Goal: Check status: Check status

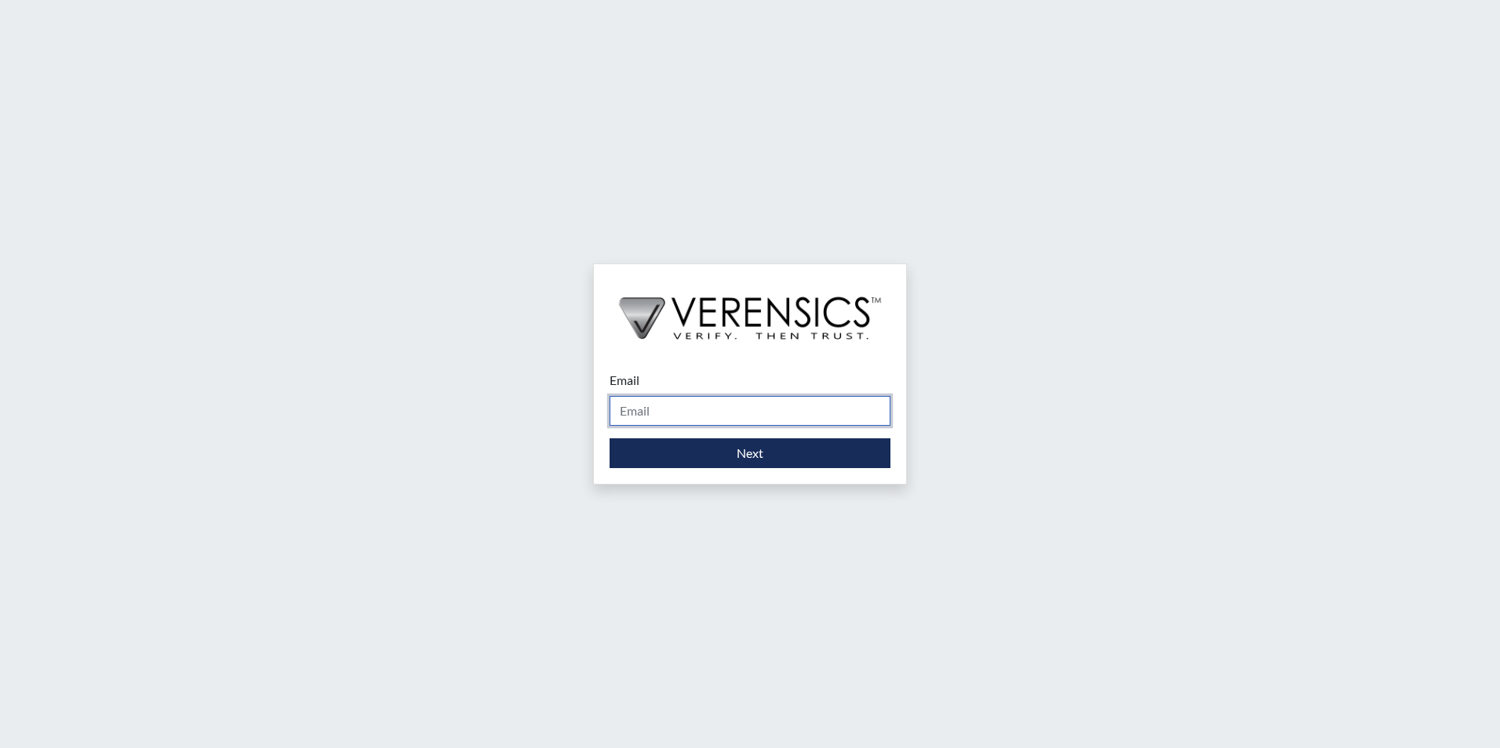
click at [656, 404] on input "Email" at bounding box center [749, 411] width 281 height 30
type input "[PERSON_NAME][EMAIL_ADDRESS][PERSON_NAME][DOMAIN_NAME]"
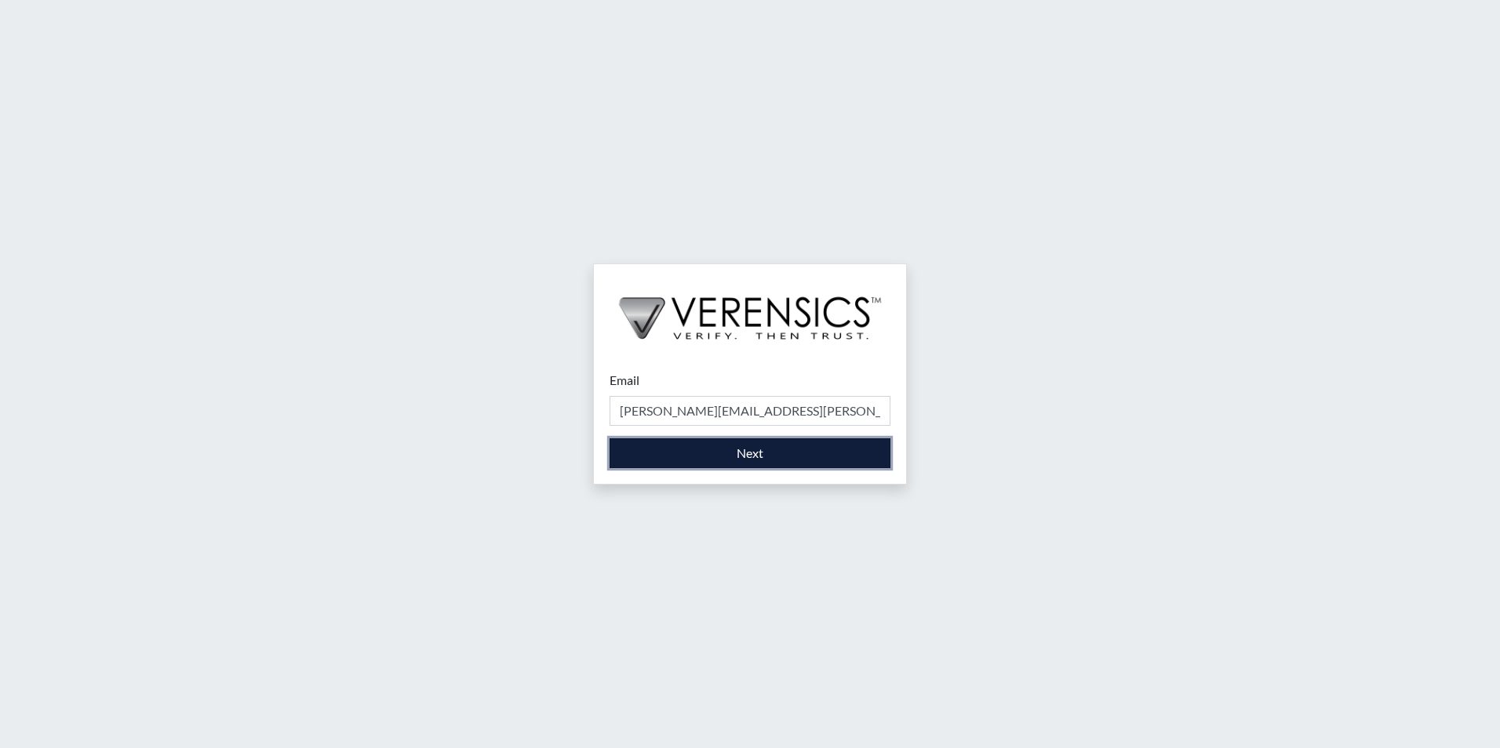
click at [747, 453] on button "Next" at bounding box center [749, 453] width 281 height 30
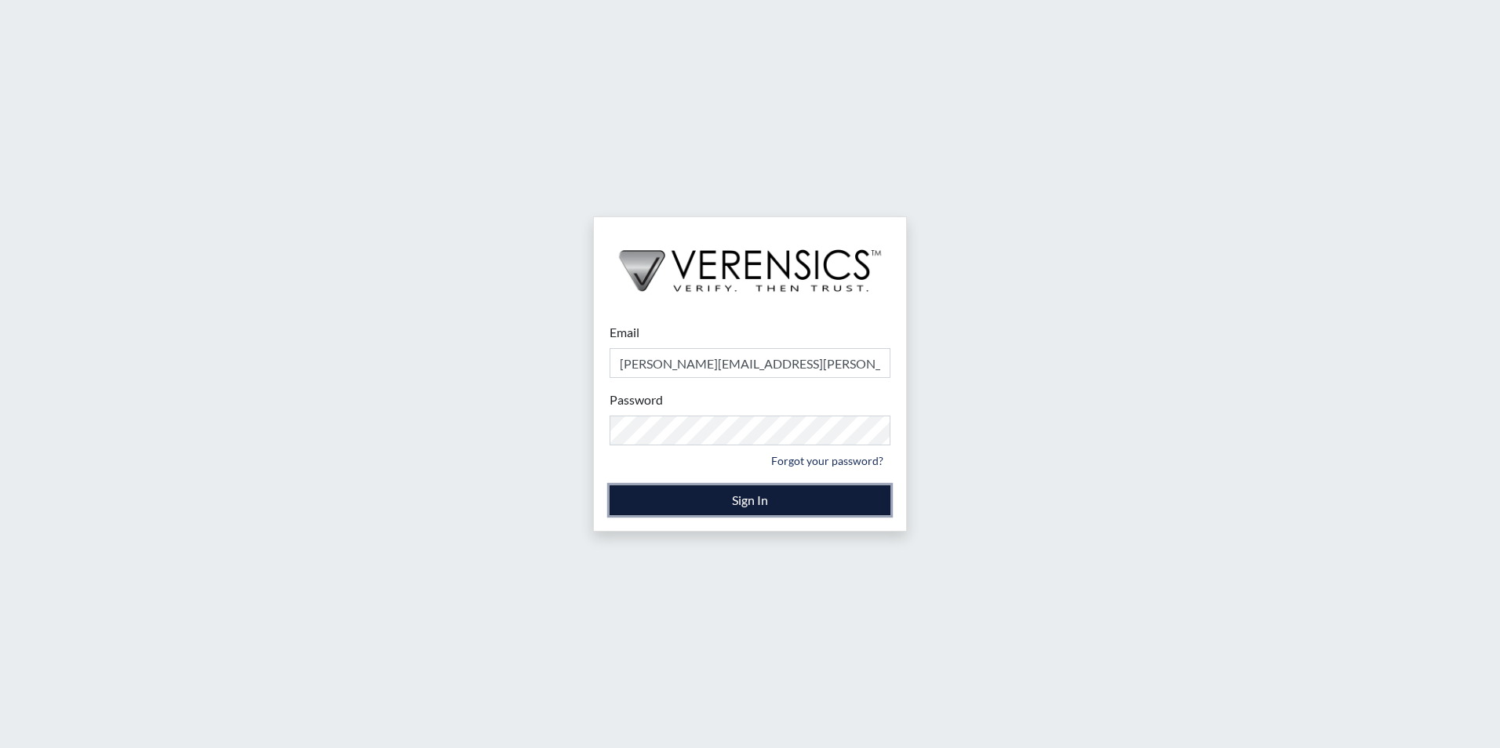
click at [733, 496] on button "Sign In" at bounding box center [749, 500] width 281 height 30
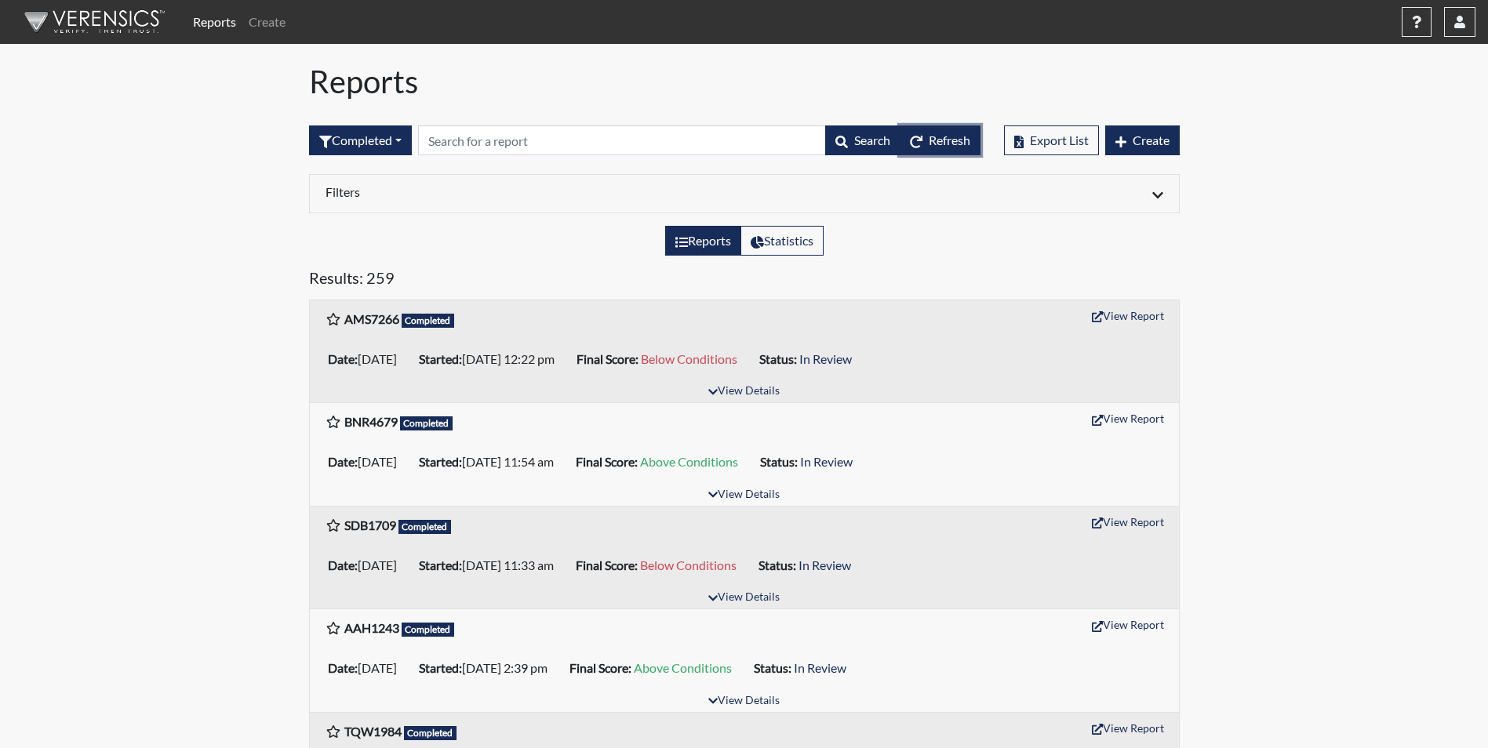
click at [910, 144] on icon "button" at bounding box center [916, 142] width 13 height 13
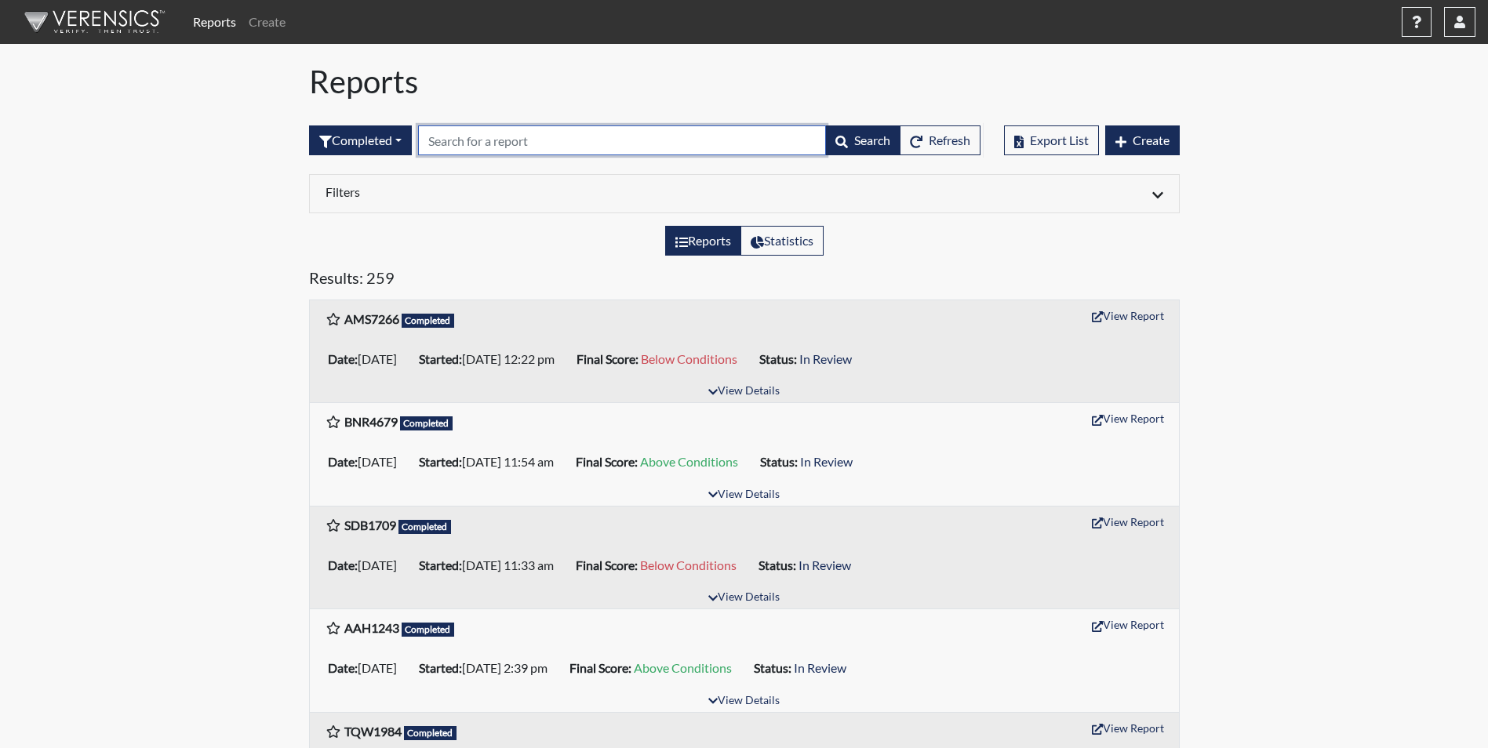
click at [464, 140] on input "text" at bounding box center [622, 140] width 408 height 30
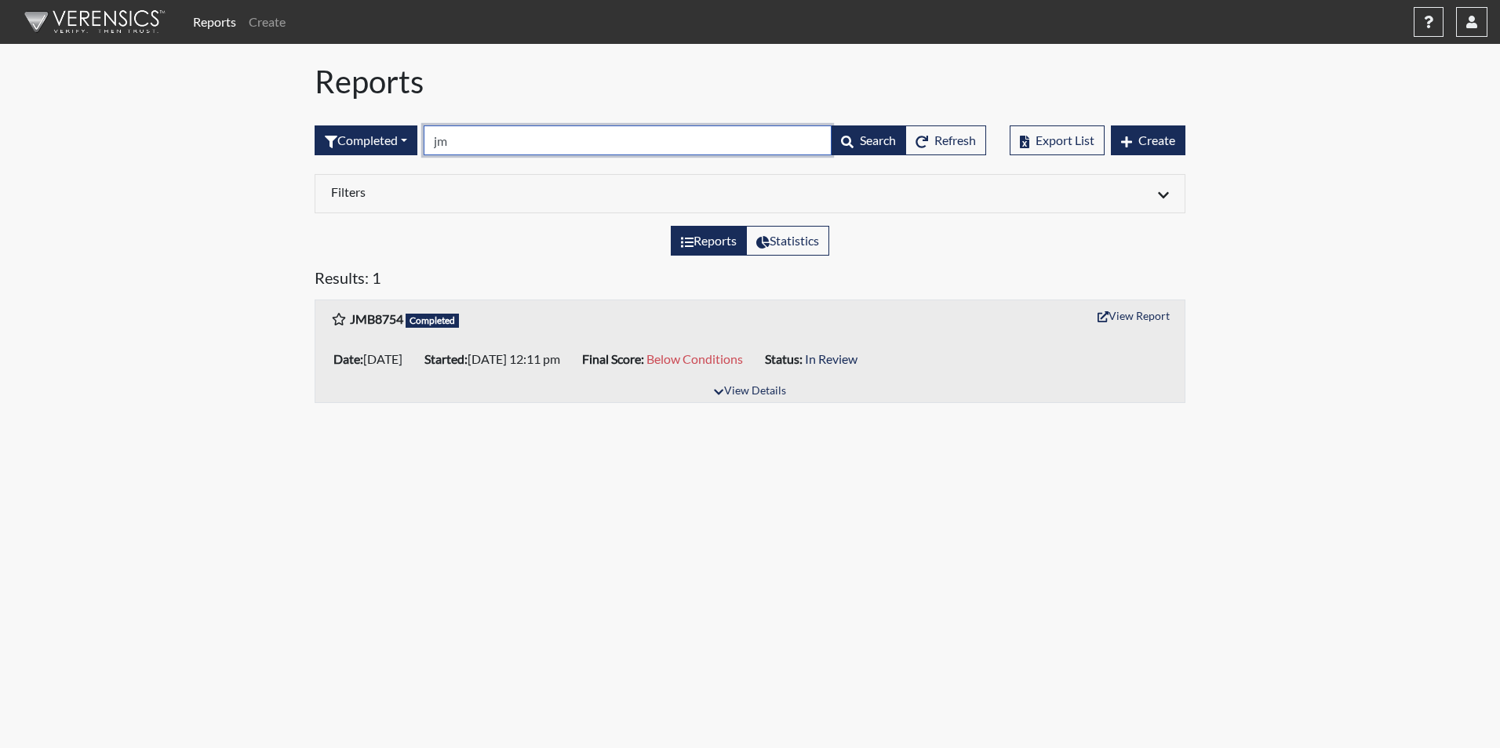
type input "j"
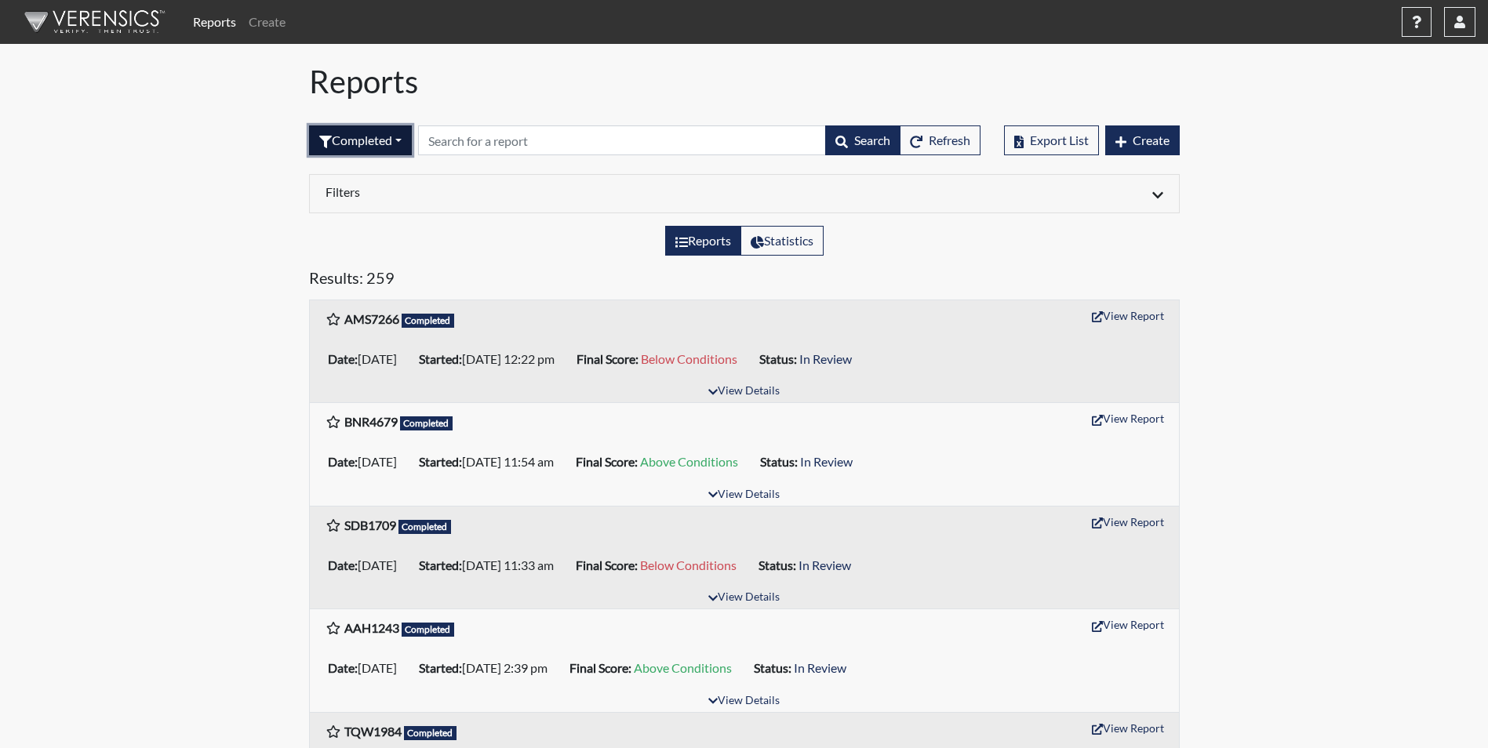
click at [391, 142] on button "Completed" at bounding box center [360, 140] width 103 height 30
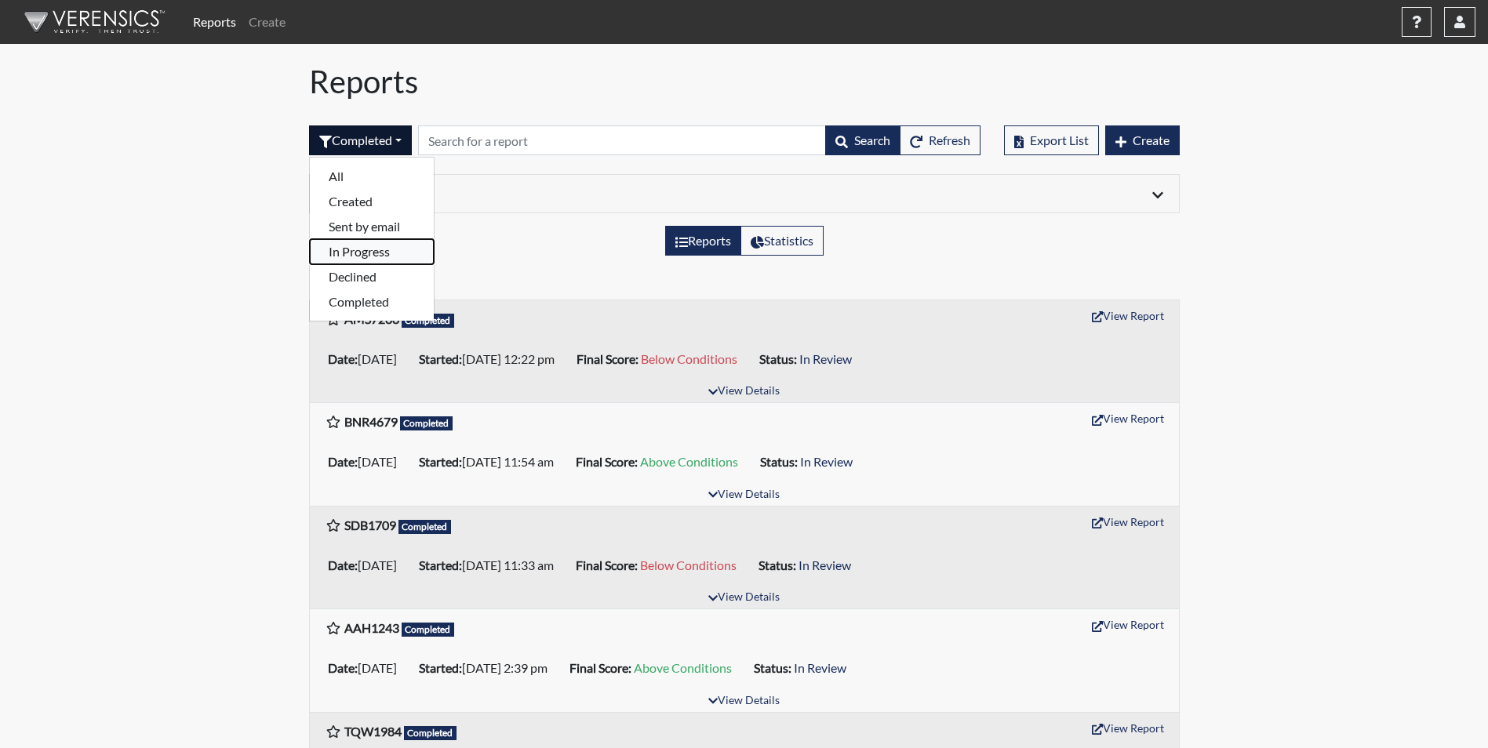
click at [365, 254] on button "In Progress" at bounding box center [372, 251] width 124 height 25
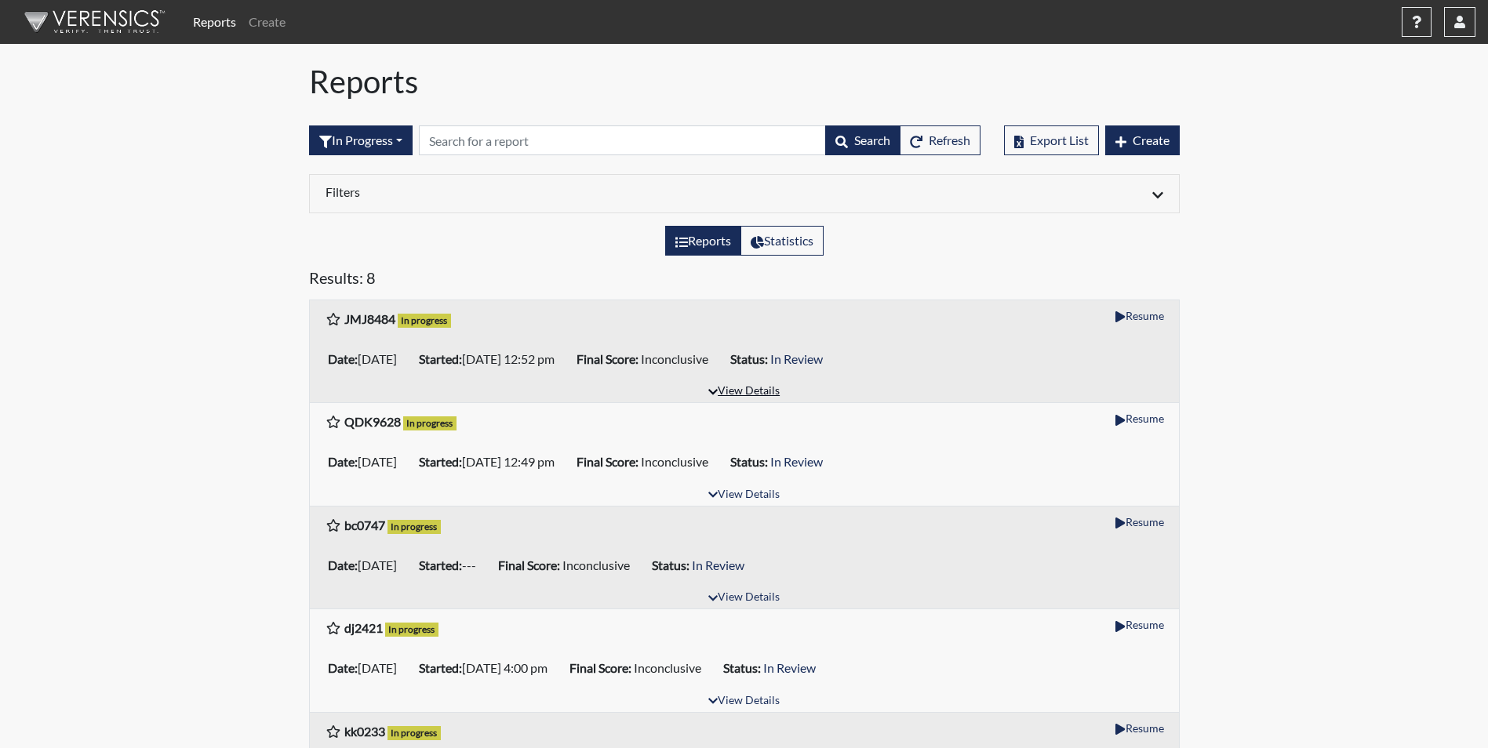
click at [714, 390] on icon "button" at bounding box center [712, 392] width 9 height 11
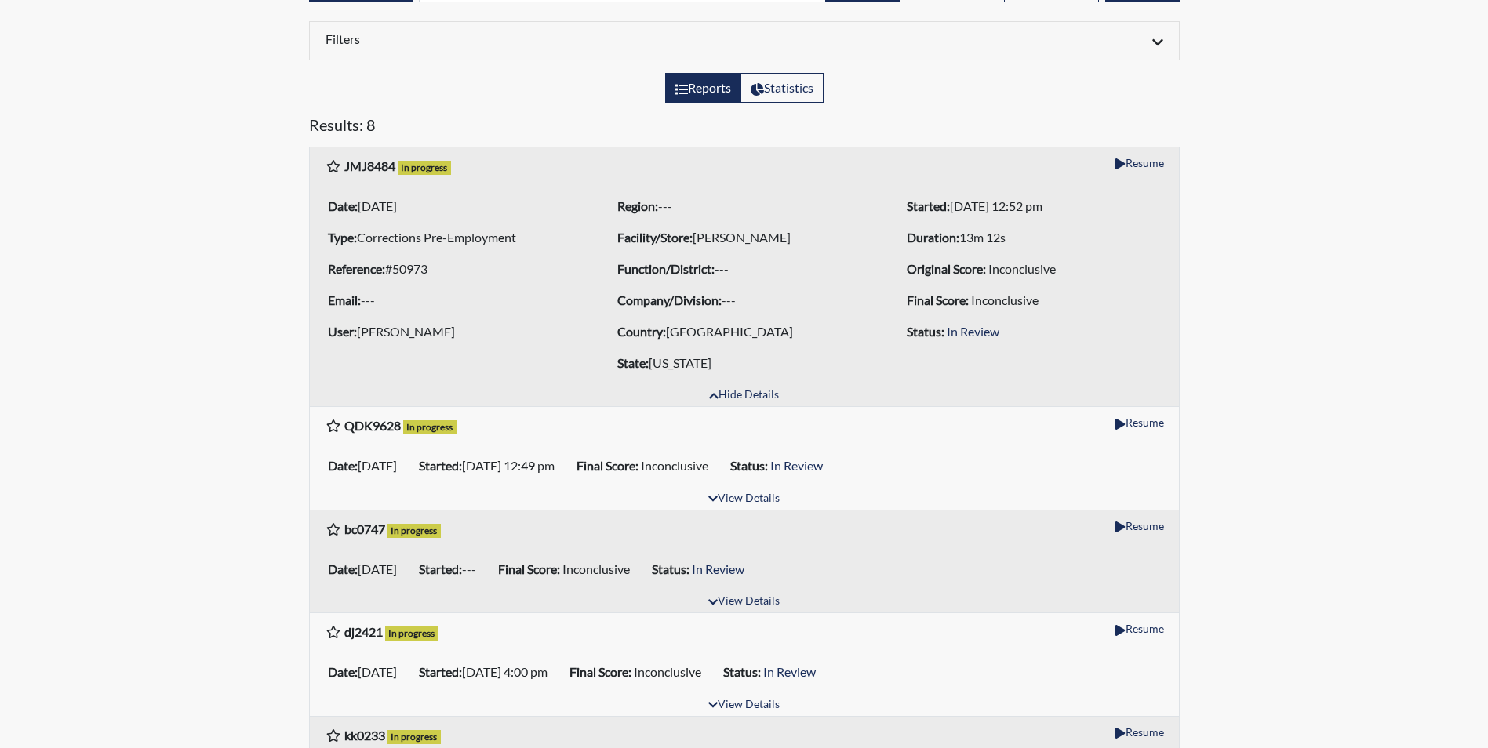
scroll to position [157, 0]
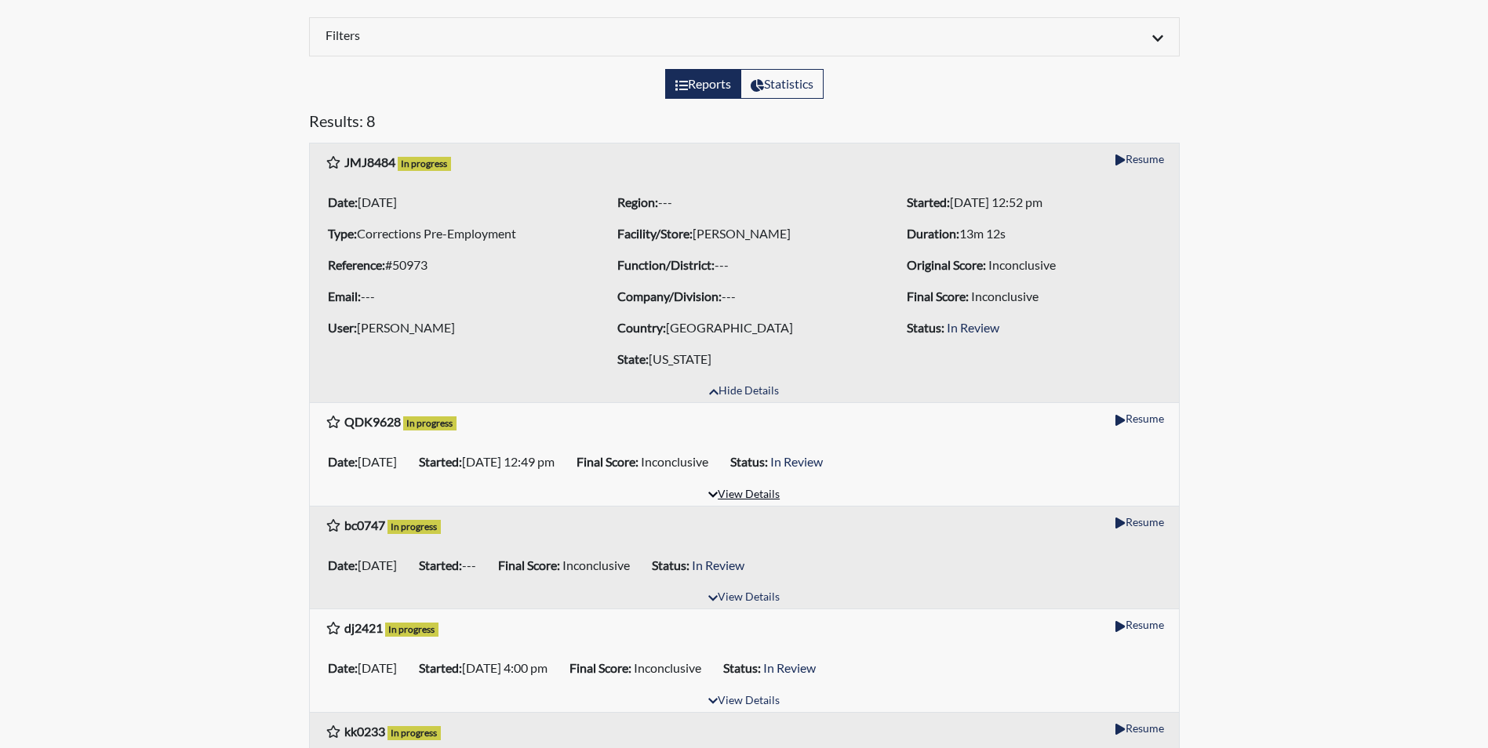
click at [724, 486] on button "View Details" at bounding box center [743, 495] width 85 height 21
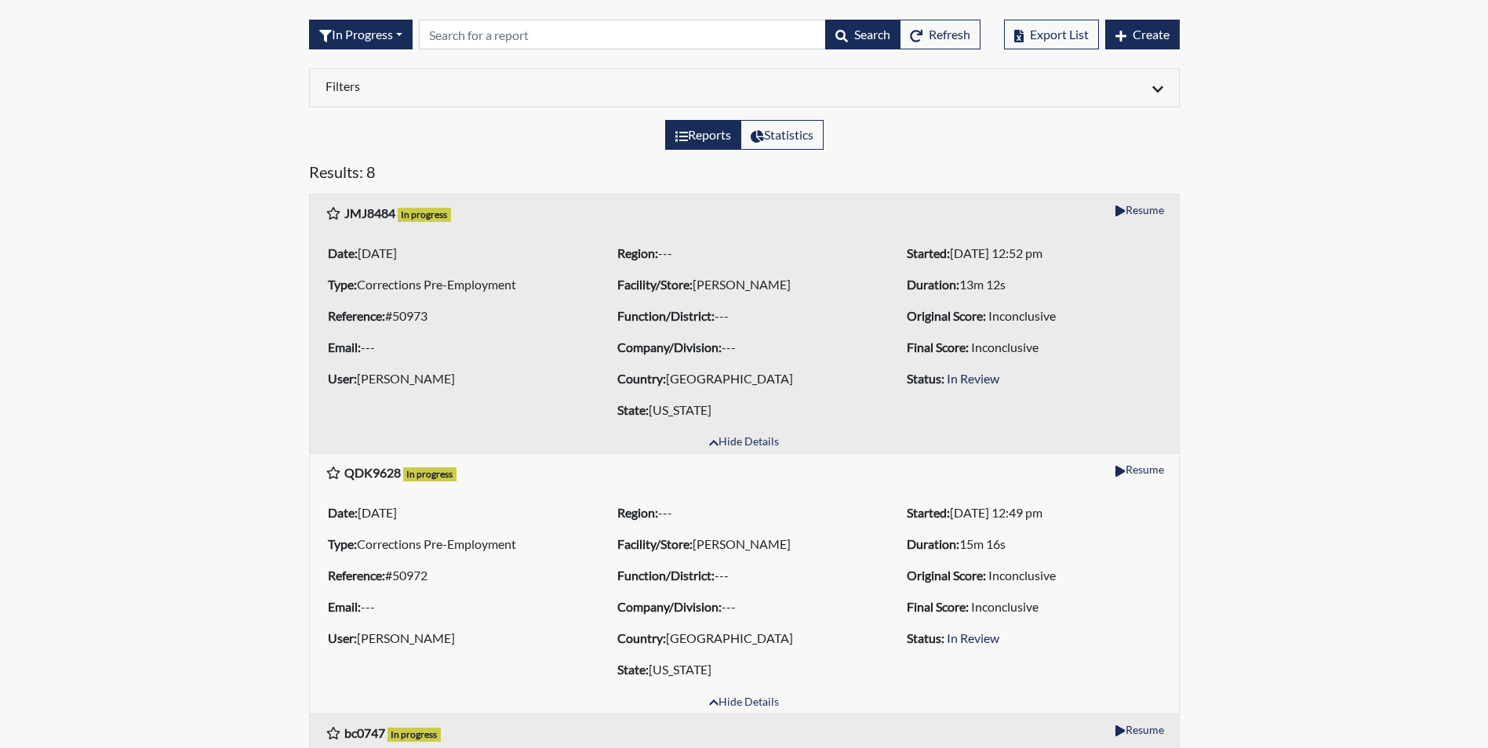
scroll to position [78, 0]
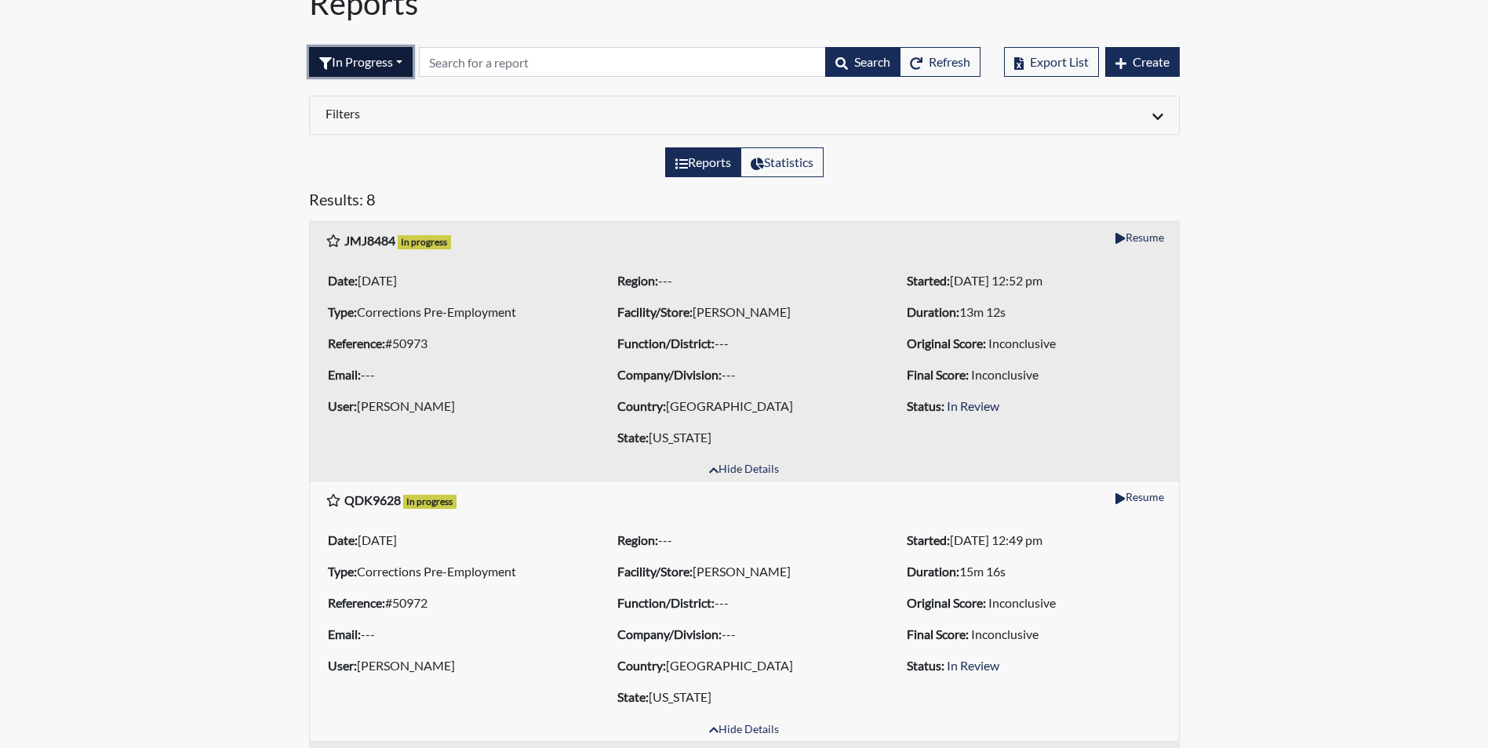
click at [402, 60] on button "In Progress" at bounding box center [361, 62] width 104 height 30
click at [371, 198] on button "Declined" at bounding box center [372, 198] width 124 height 25
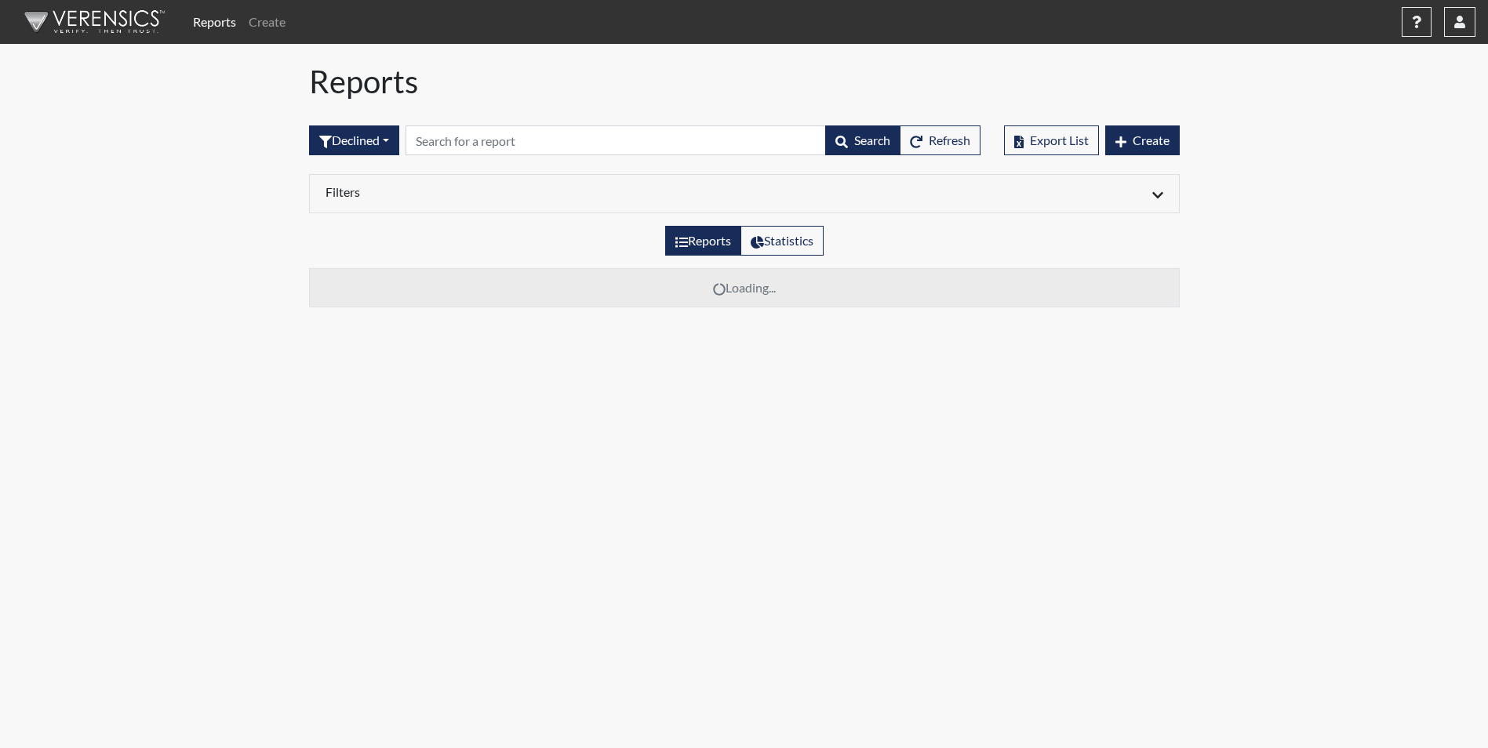
scroll to position [0, 0]
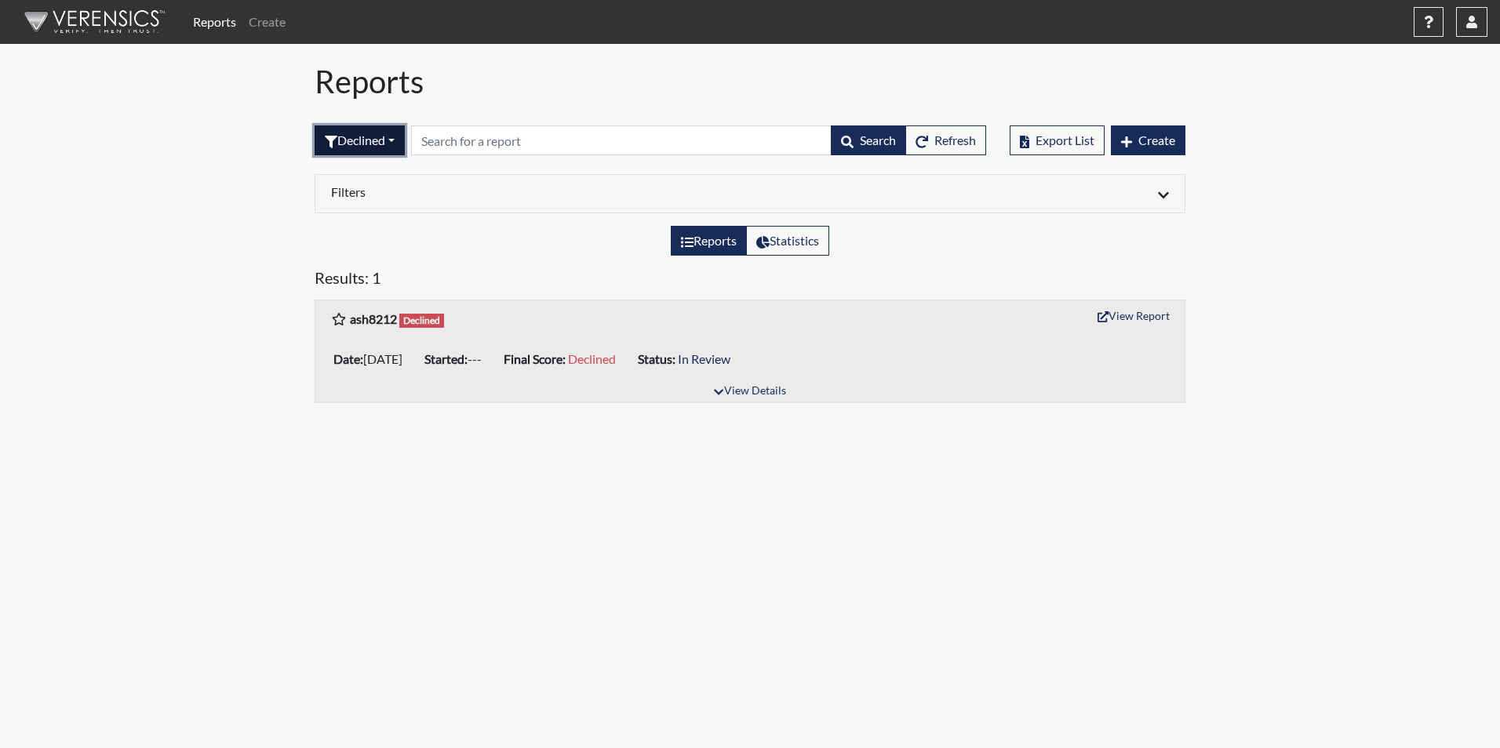
click at [399, 144] on button "Declined" at bounding box center [360, 140] width 90 height 30
click at [377, 307] on button "Completed" at bounding box center [377, 301] width 124 height 25
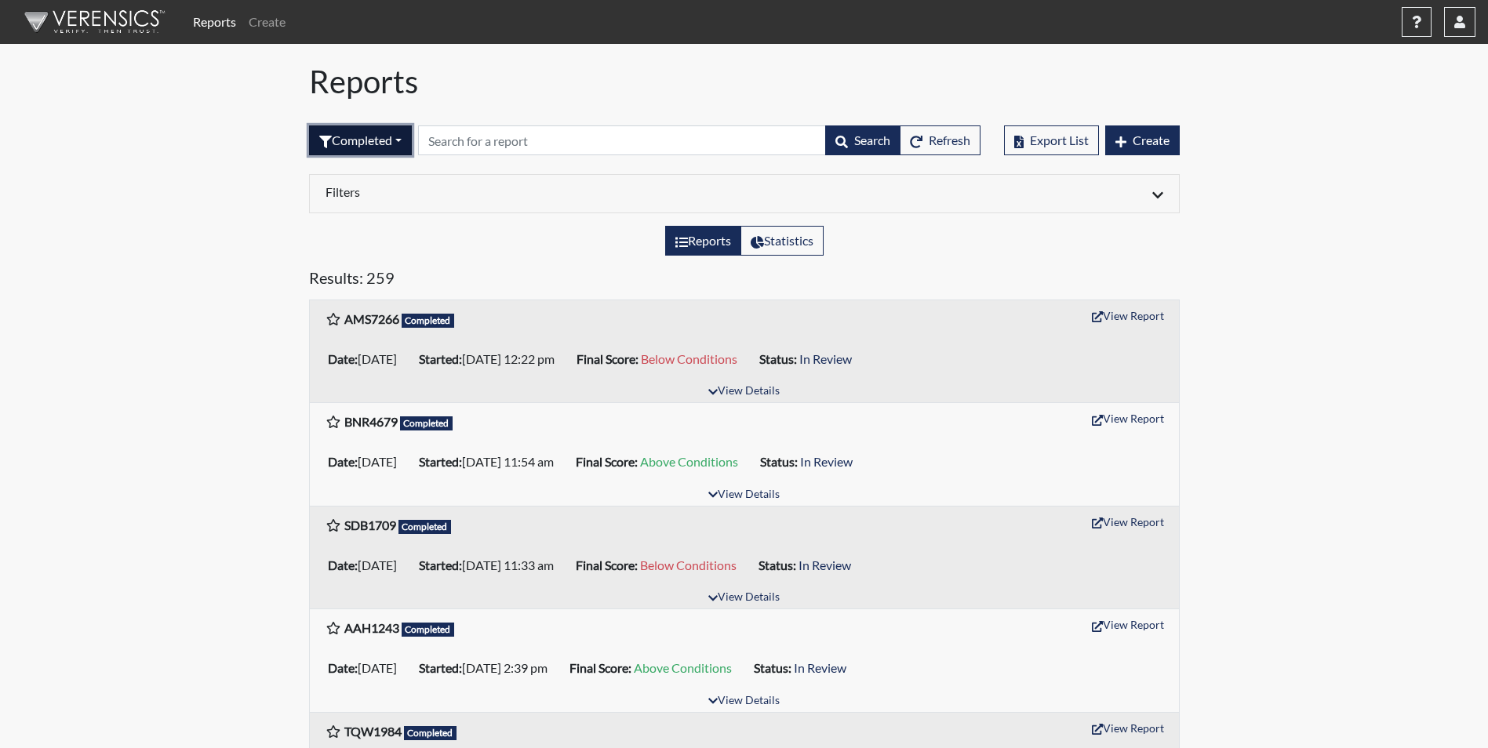
click at [352, 148] on button "Completed" at bounding box center [360, 140] width 103 height 30
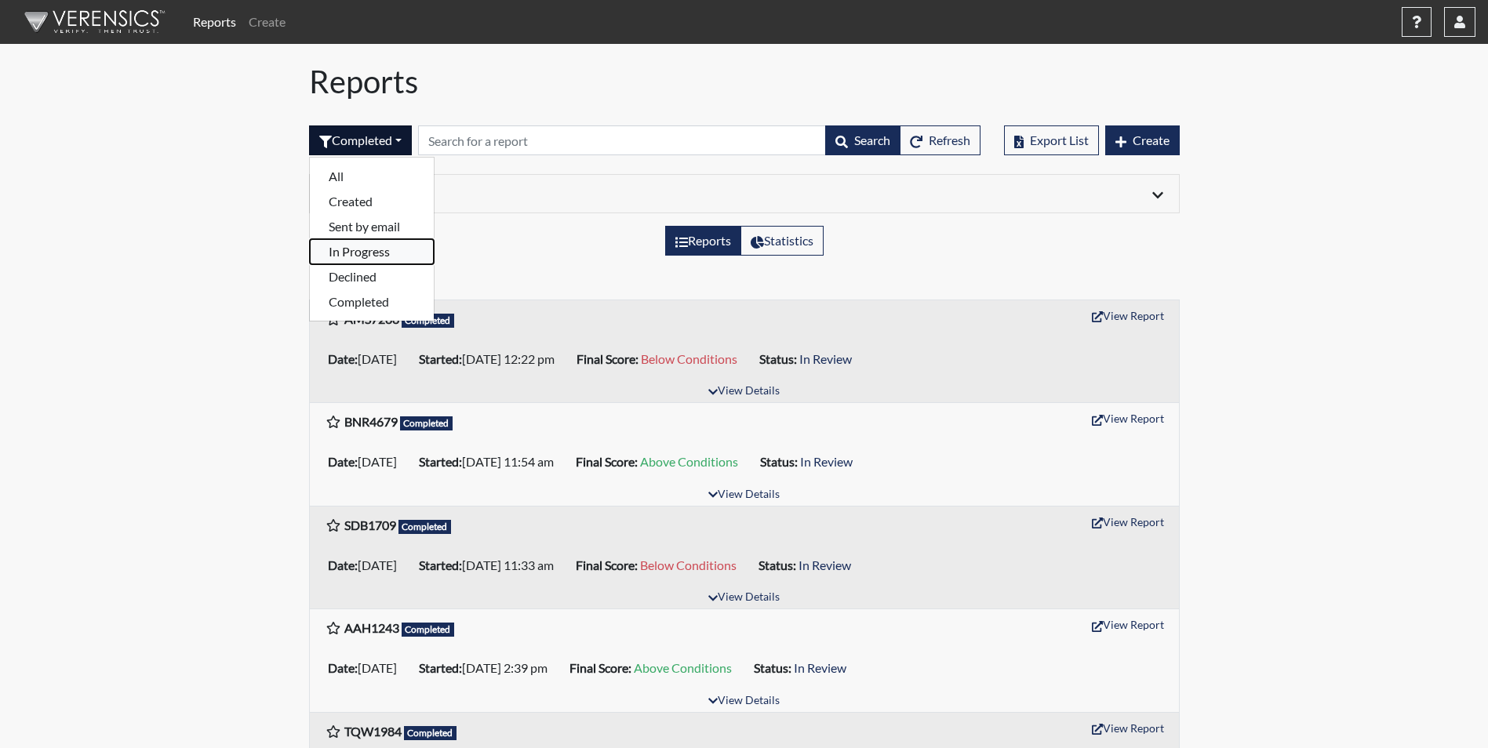
click at [364, 251] on button "In Progress" at bounding box center [372, 251] width 124 height 25
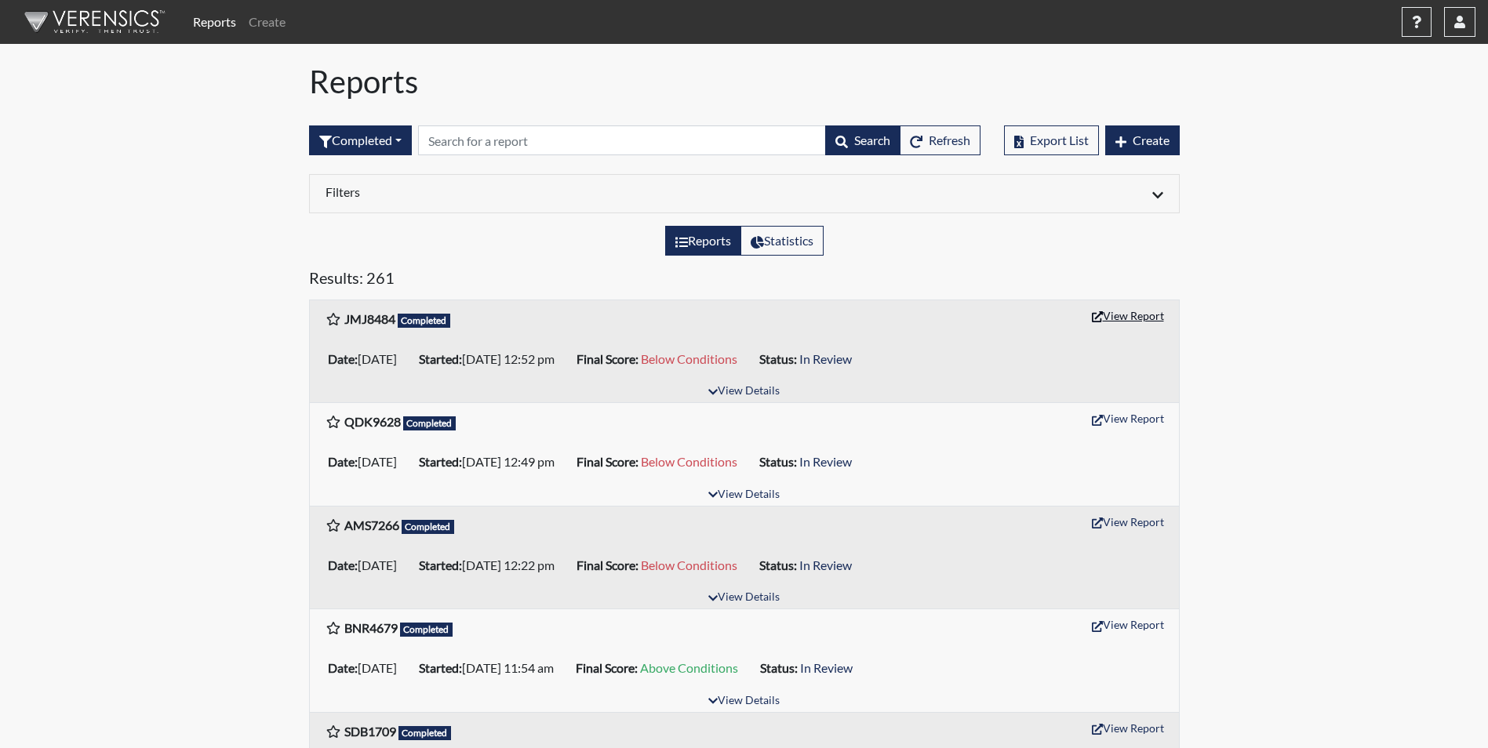
click at [1140, 319] on button "View Report" at bounding box center [1128, 316] width 86 height 24
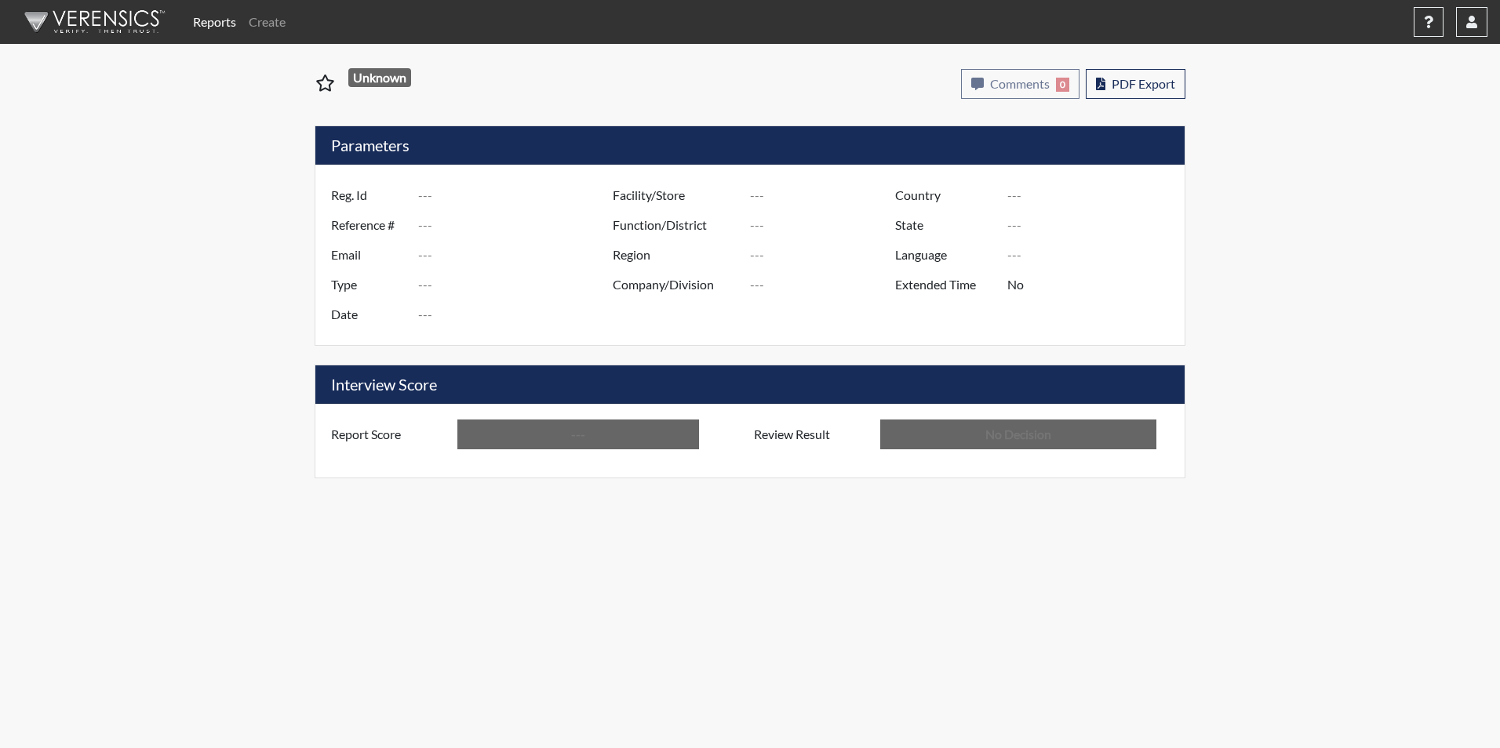
type input "JMJ8484"
type input "50973"
type input "---"
type input "Corrections Pre-Employment"
type input "Aug 27, 2025"
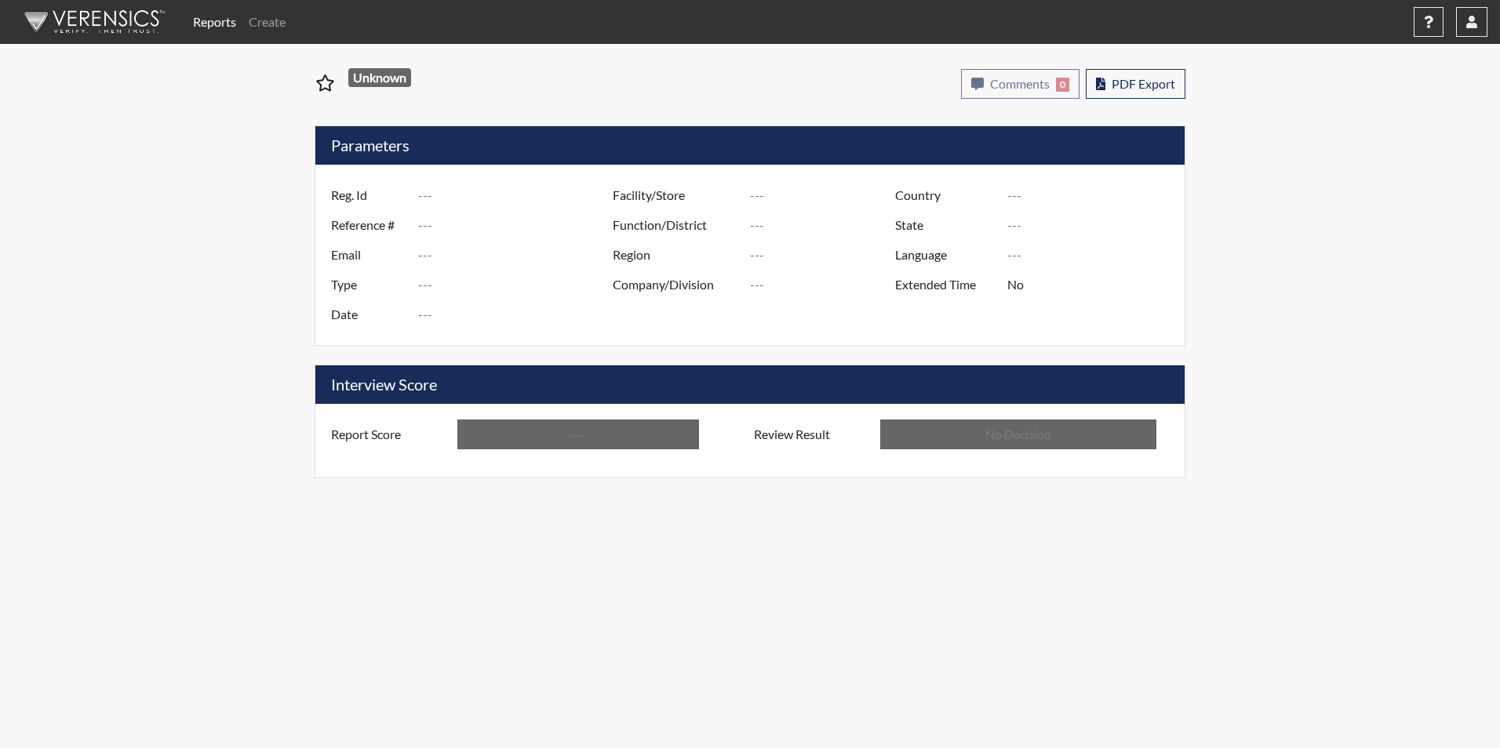
type input "[PERSON_NAME]"
type input "[GEOGRAPHIC_DATA]"
type input "[US_STATE]"
type input "English"
type input "Below Conditions"
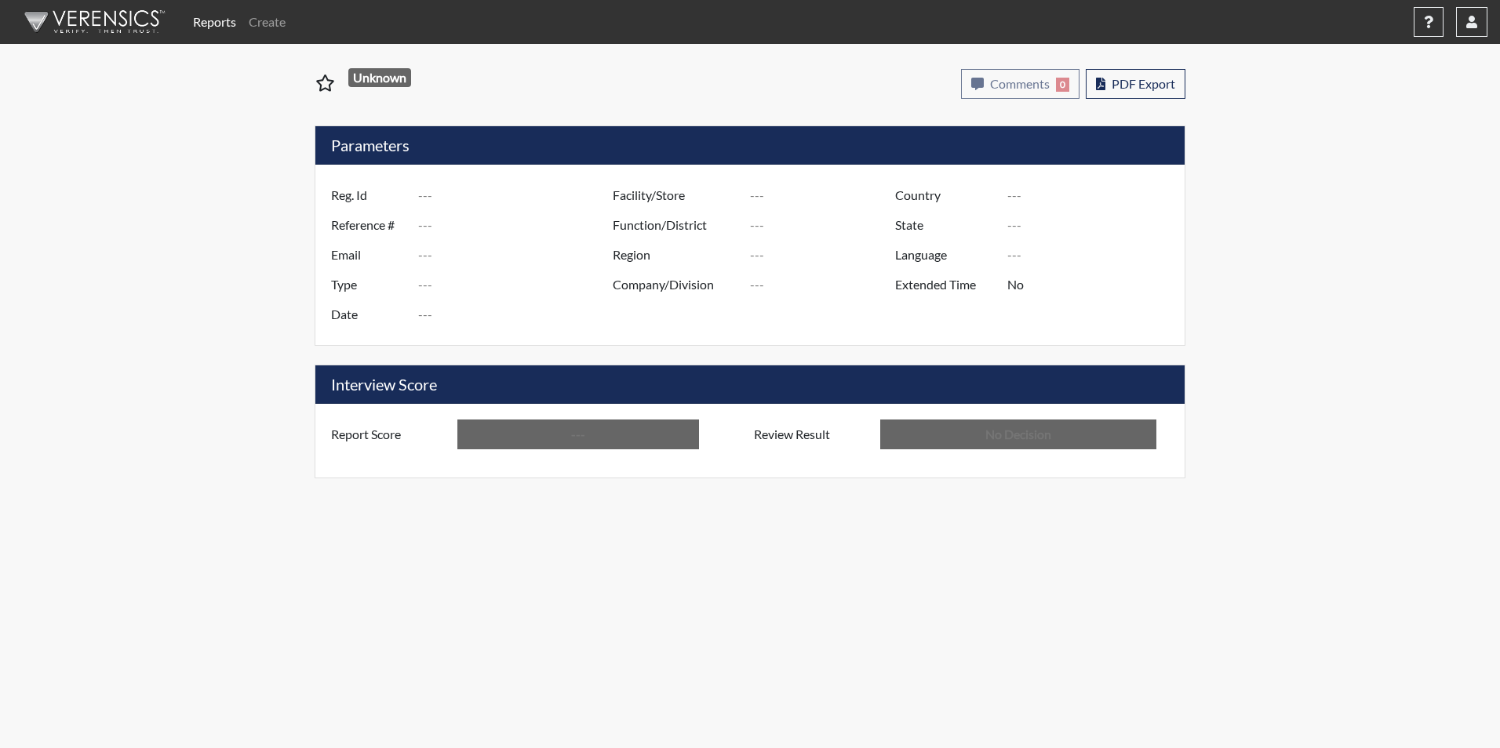
type input "In Review"
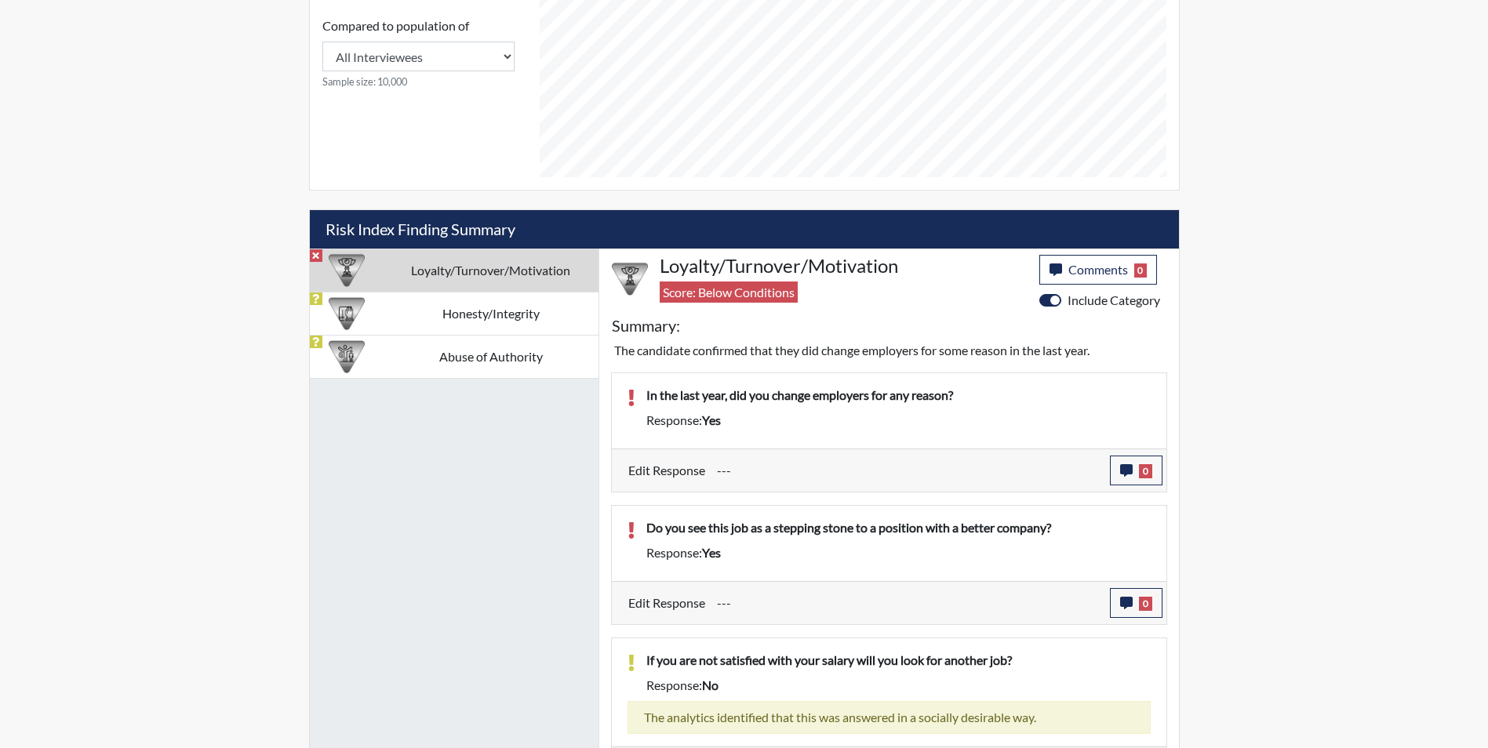
scroll to position [739, 0]
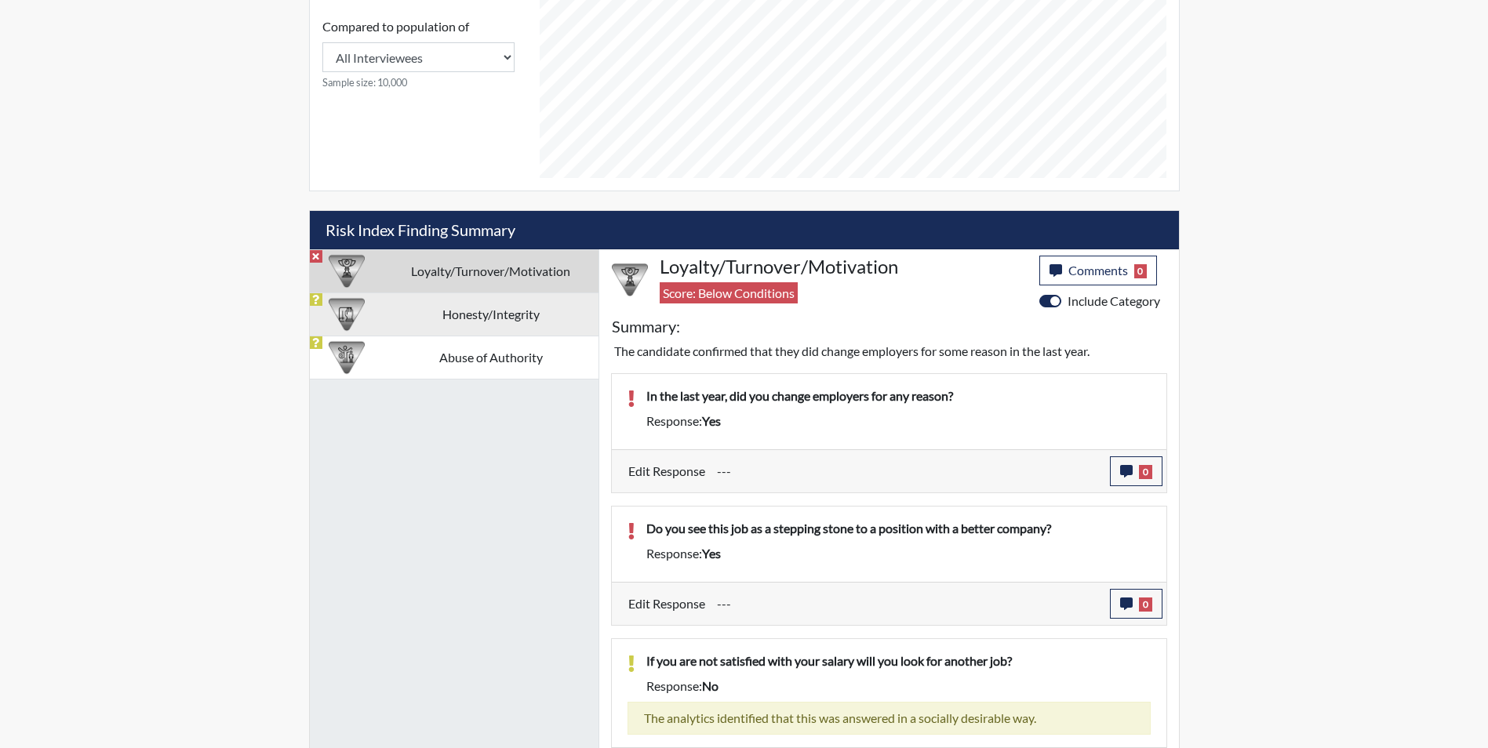
click at [476, 318] on td "Honesty/Integrity" at bounding box center [491, 314] width 215 height 43
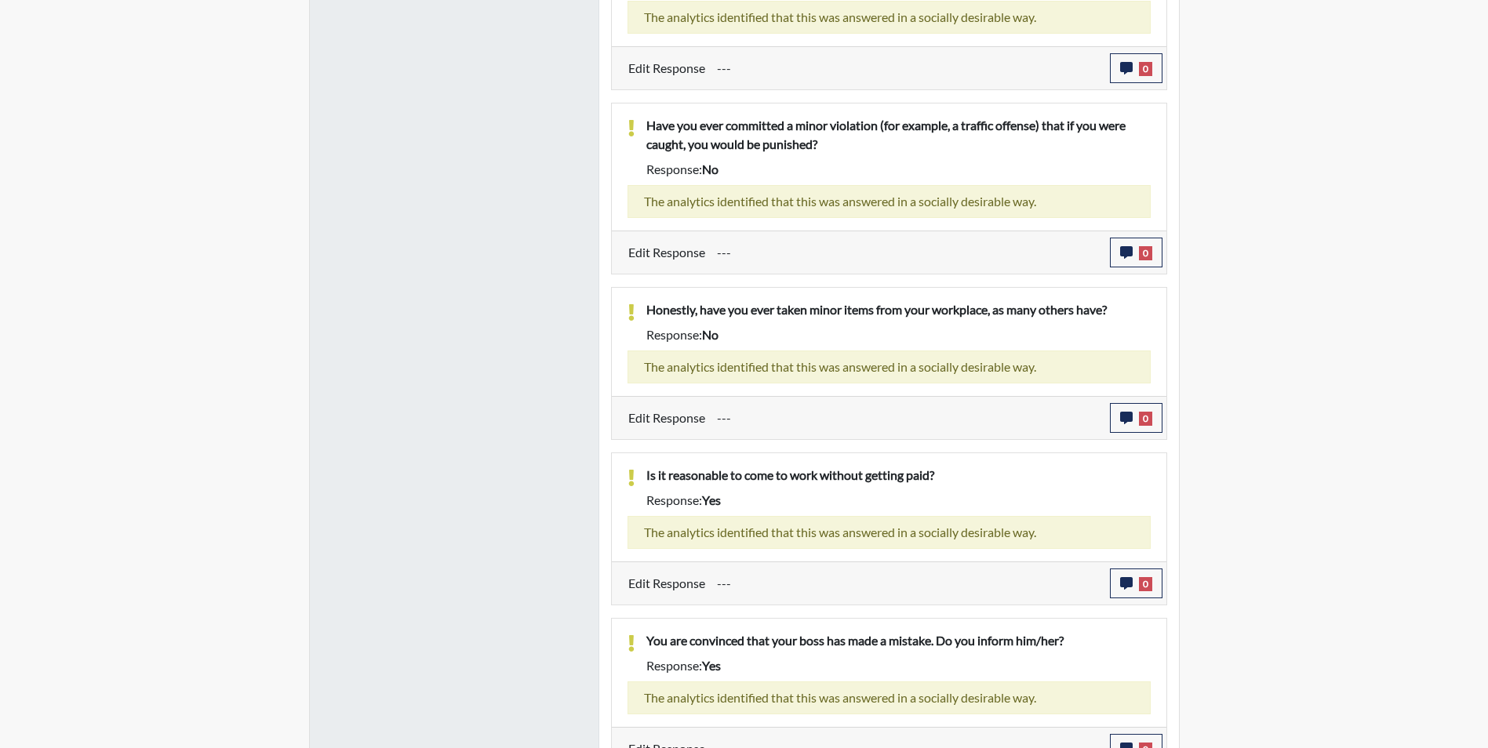
scroll to position [1383, 0]
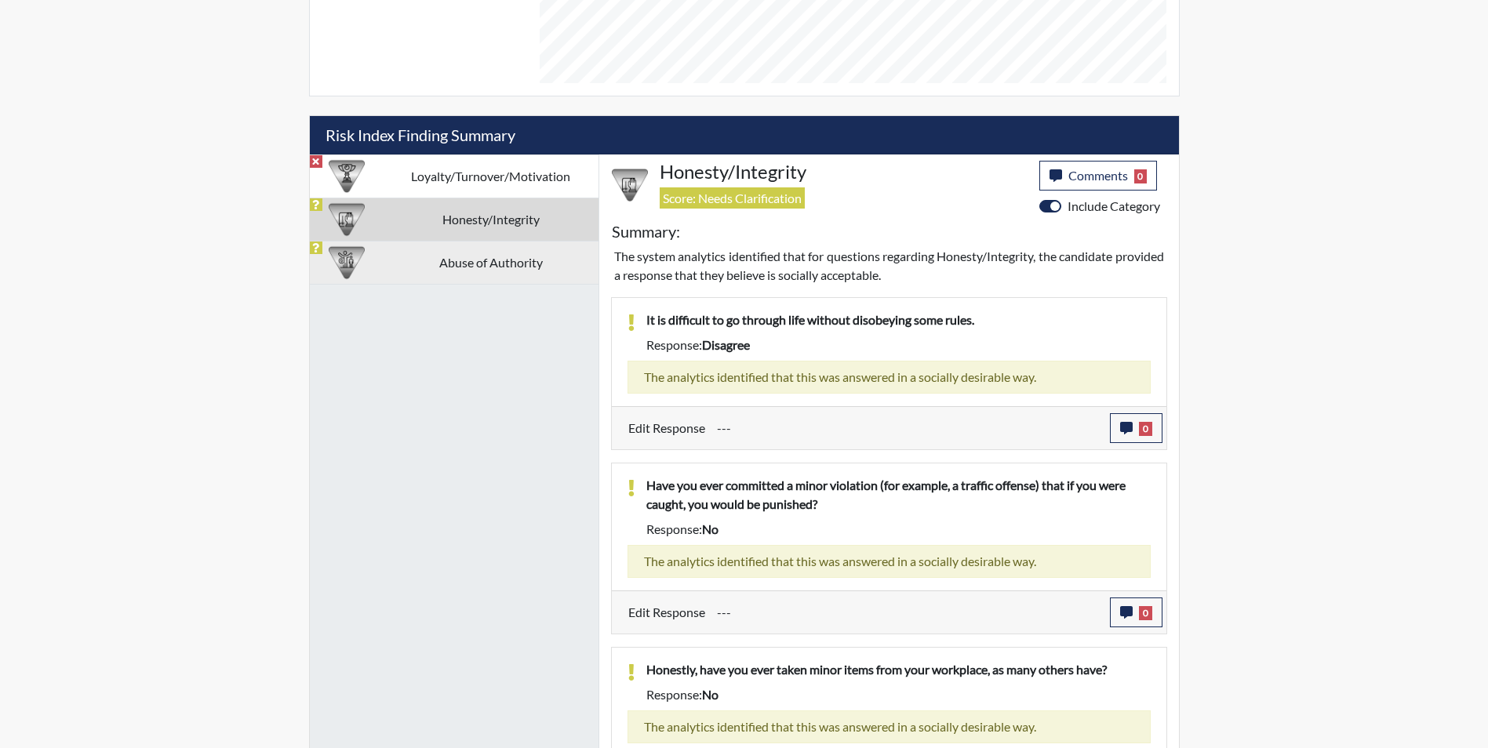
click at [475, 275] on td "Abuse of Authority" at bounding box center [491, 262] width 215 height 43
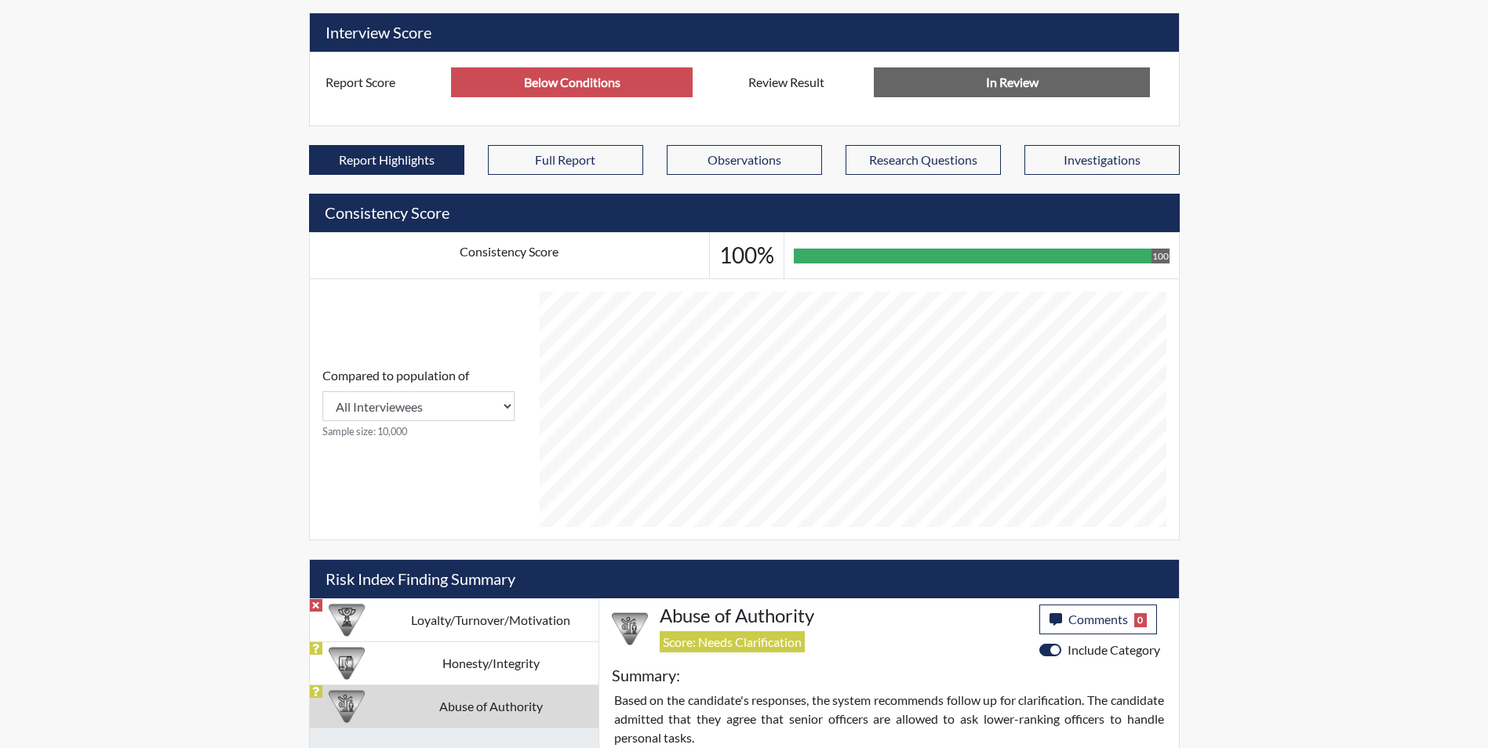
scroll to position [784050, 783659]
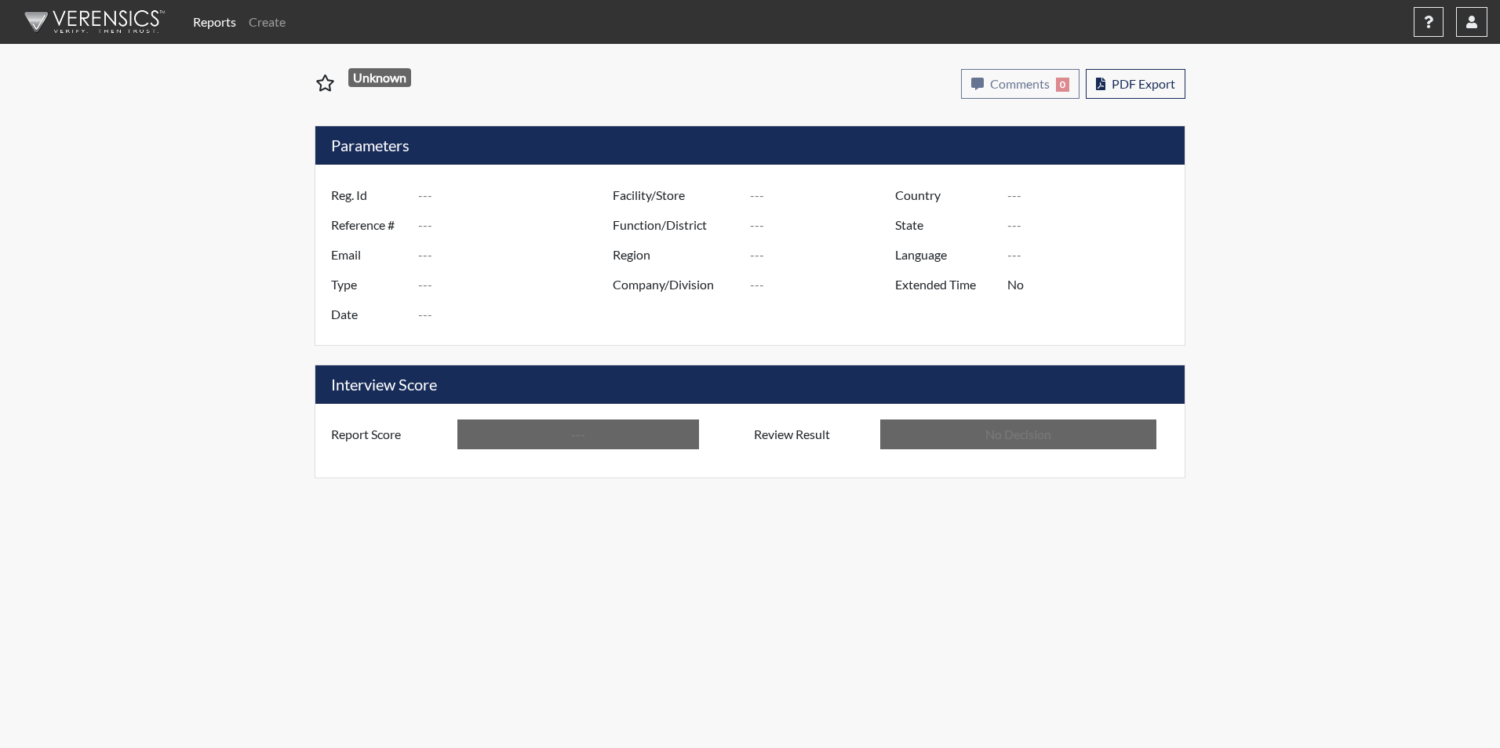
type input "SKL2155"
type input "50927"
type input "---"
type input "Corrections Pre-Employment"
type input "Aug 25, 2025"
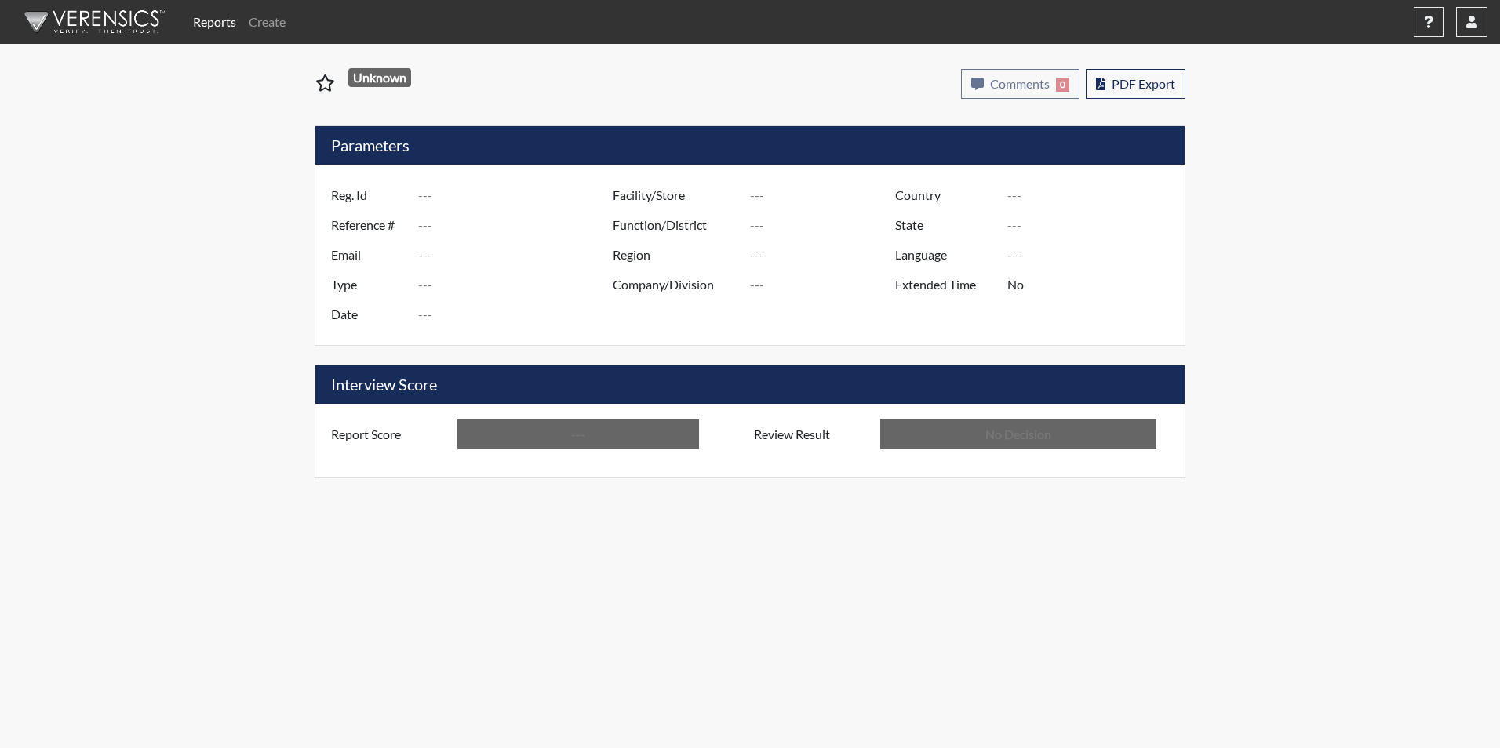
type input "[PERSON_NAME]"
type input "[GEOGRAPHIC_DATA]"
type input "[US_STATE]"
type input "English"
type input "Below Conditions"
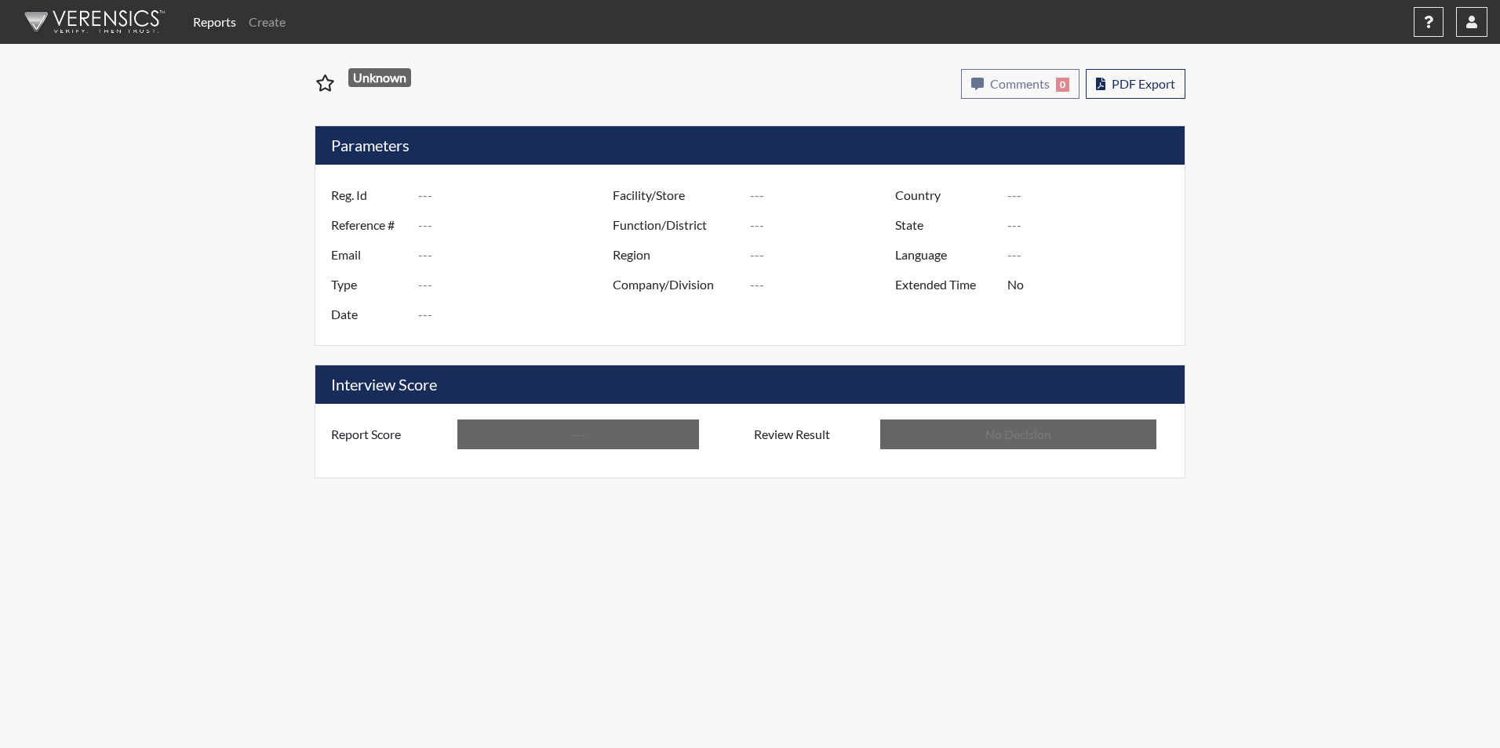
type input "In Review"
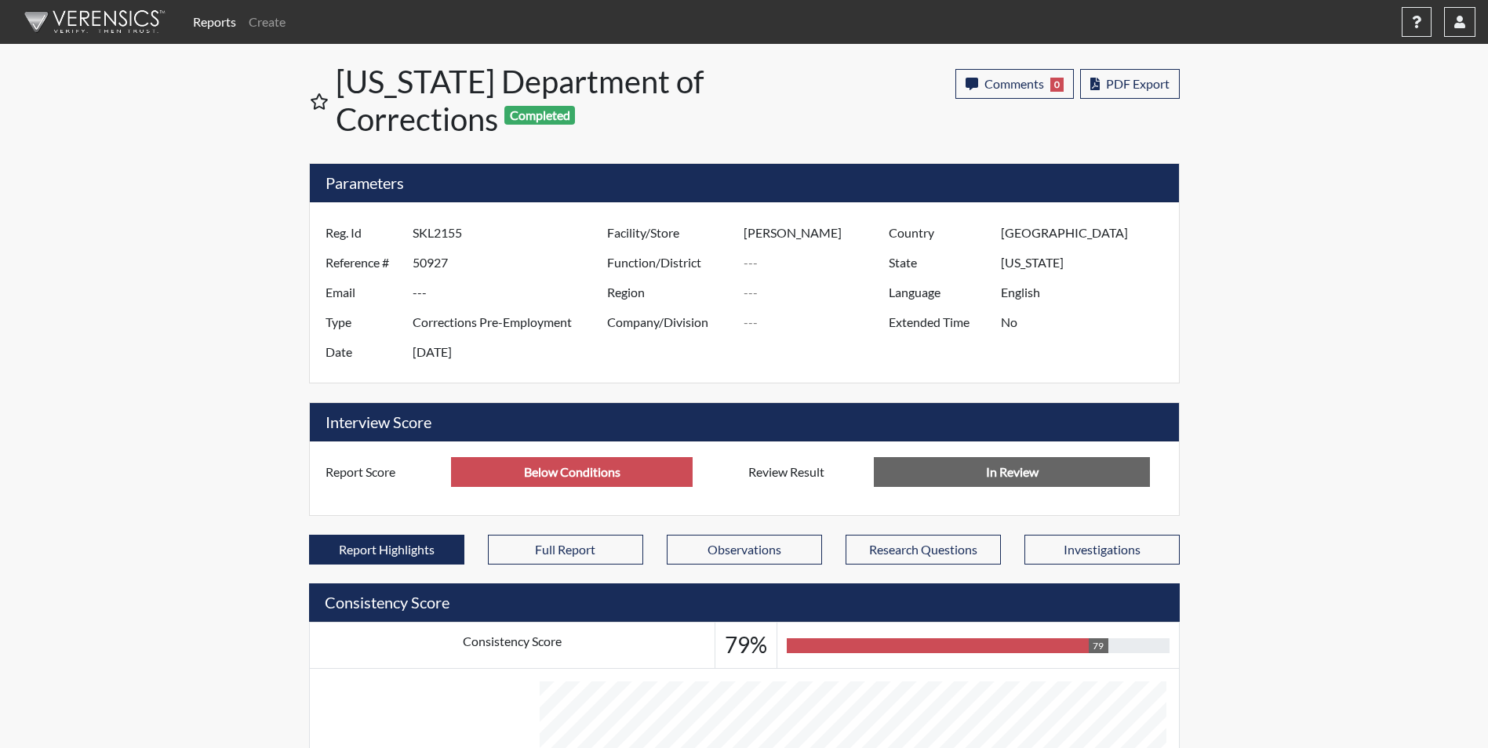
scroll to position [260, 652]
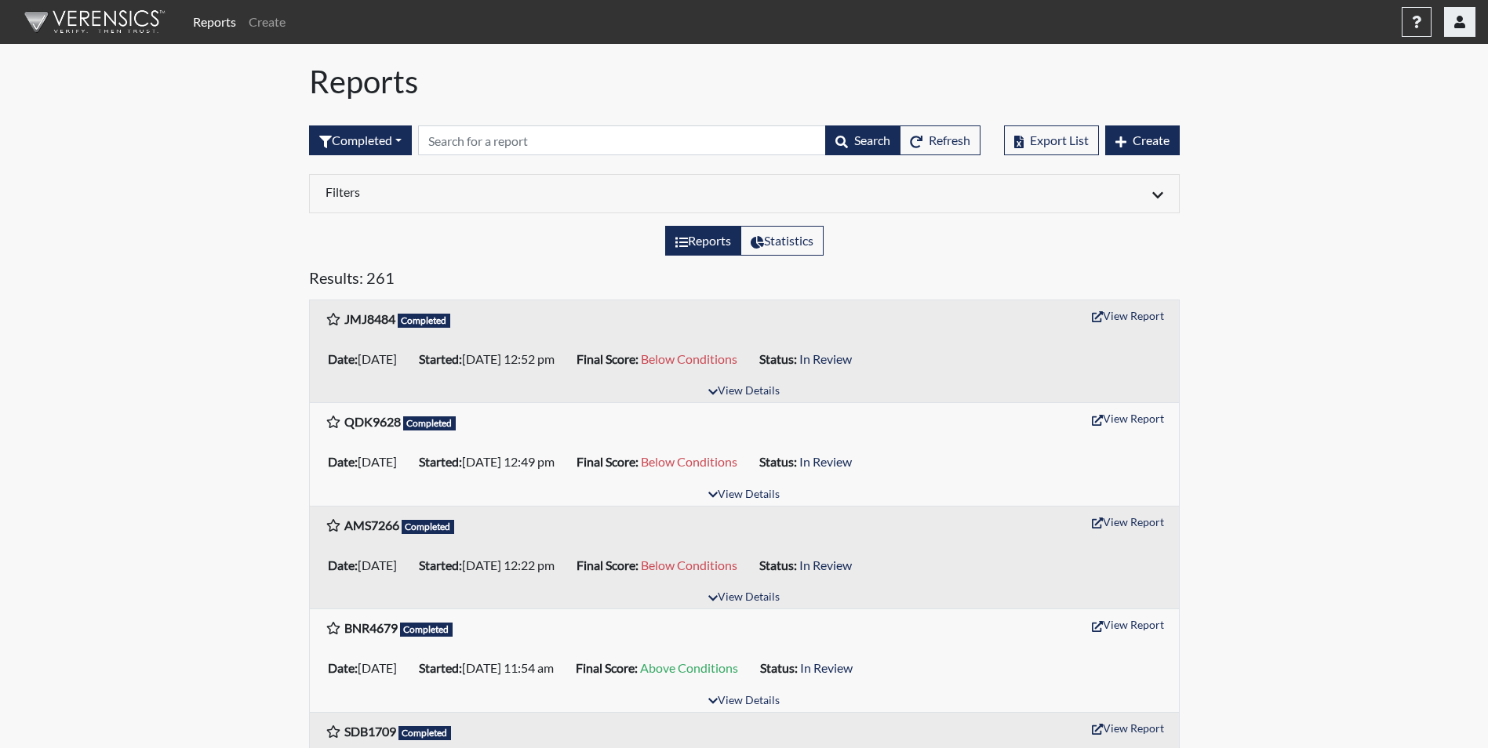
click at [1457, 16] on icon "button" at bounding box center [1459, 22] width 11 height 13
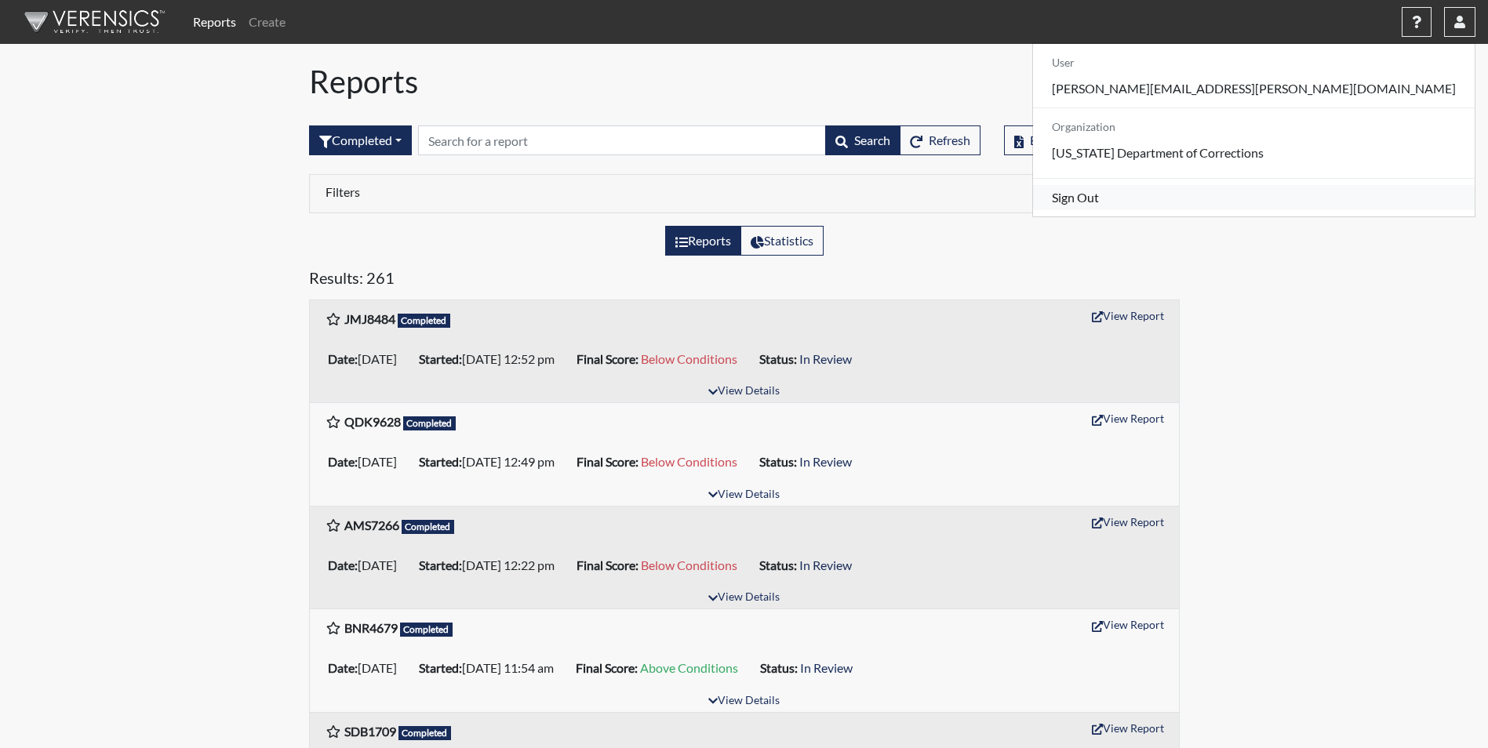
drag, startPoint x: 1365, startPoint y: 215, endPoint x: 1365, endPoint y: 204, distance: 11.0
click at [1365, 210] on link "Sign Out" at bounding box center [1254, 197] width 442 height 25
